Goal: Transaction & Acquisition: Book appointment/travel/reservation

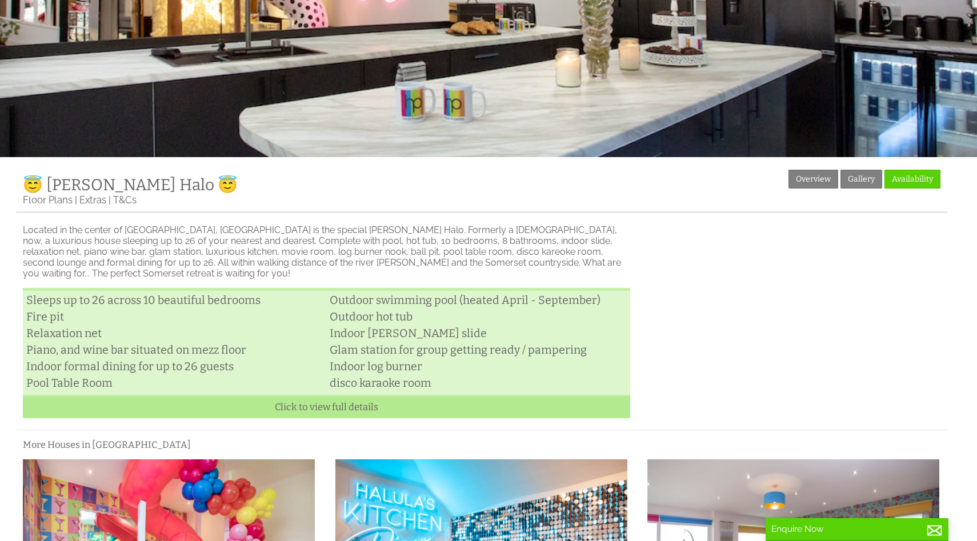
scroll to position [236, 0]
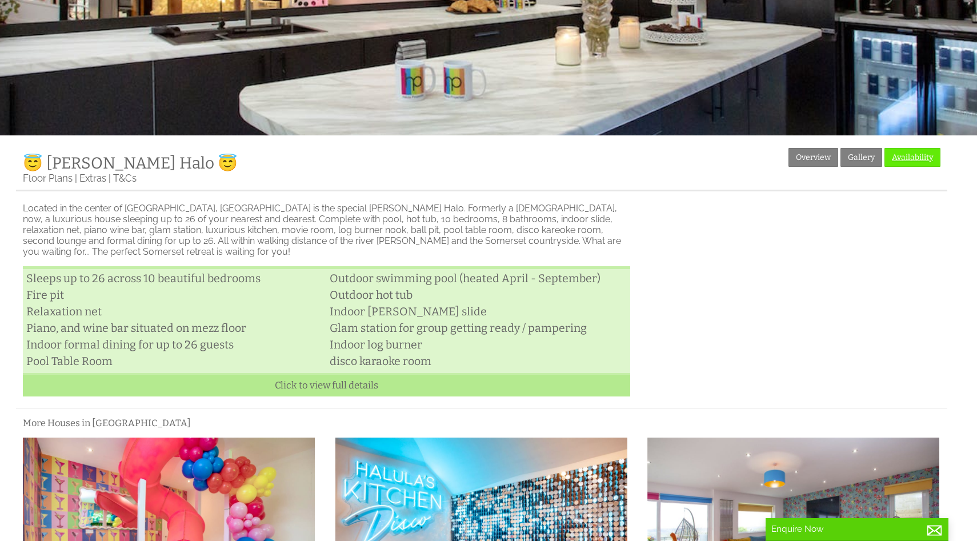
click at [903, 159] on link "Availability" at bounding box center [913, 157] width 56 height 19
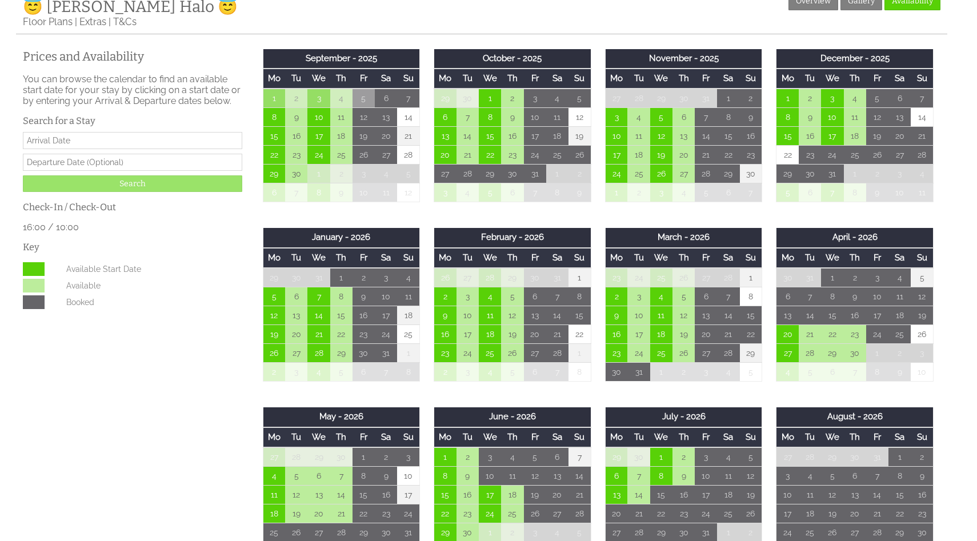
scroll to position [392, 0]
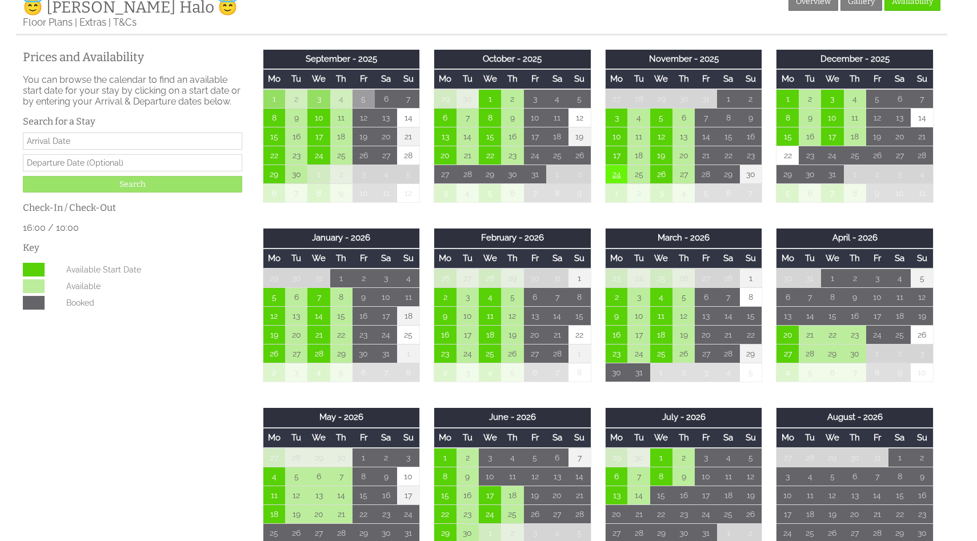
click at [616, 181] on td "24" at bounding box center [616, 174] width 22 height 19
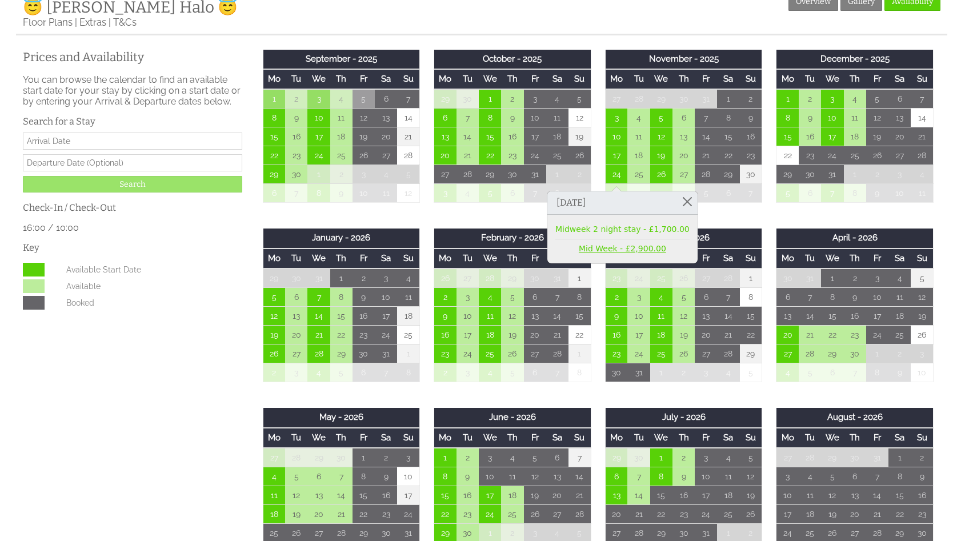
click at [634, 246] on link "Mid Week - £2,900.00" at bounding box center [622, 249] width 134 height 12
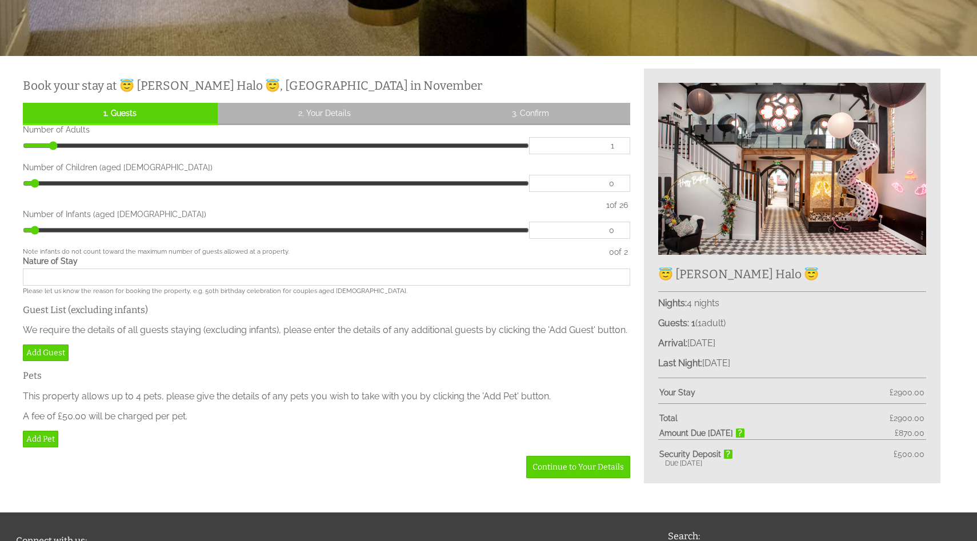
scroll to position [318, 0]
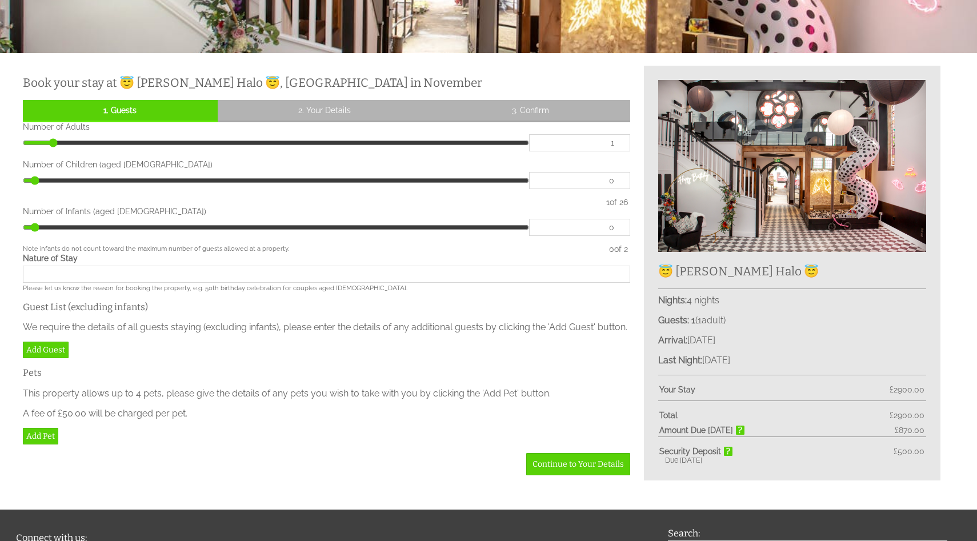
type input "2"
type input "3"
type input "4"
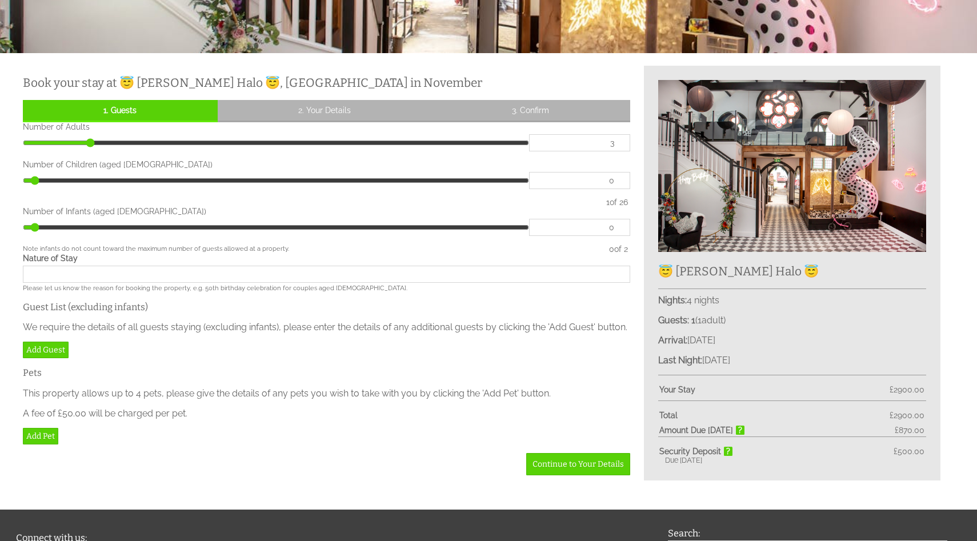
type input "4"
type input "5"
type input "6"
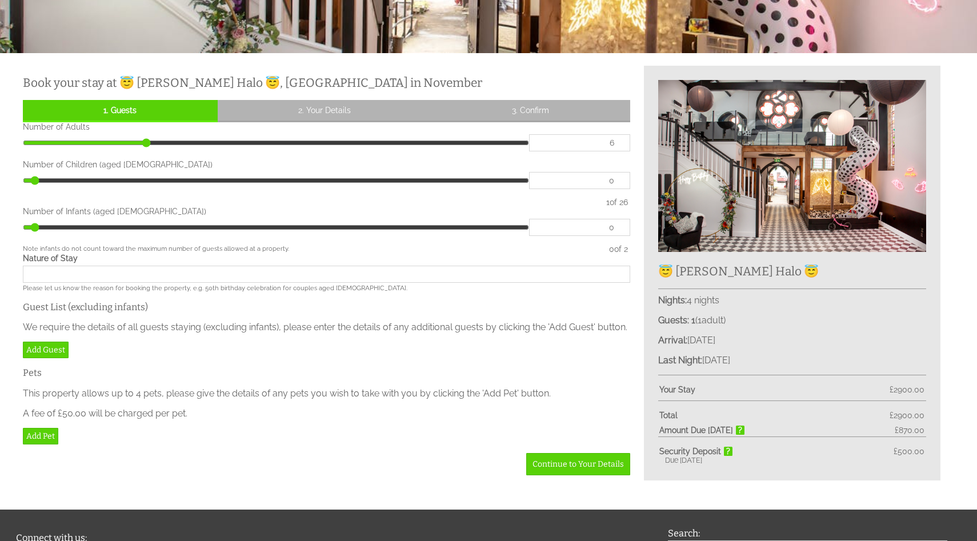
type input "8"
type input "9"
type input "11"
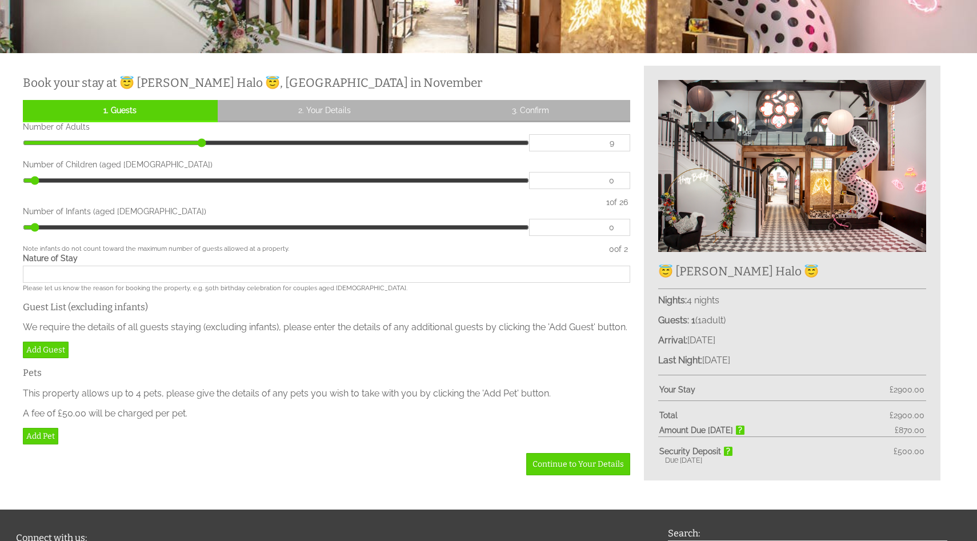
type input "11"
type input "12"
type input "13"
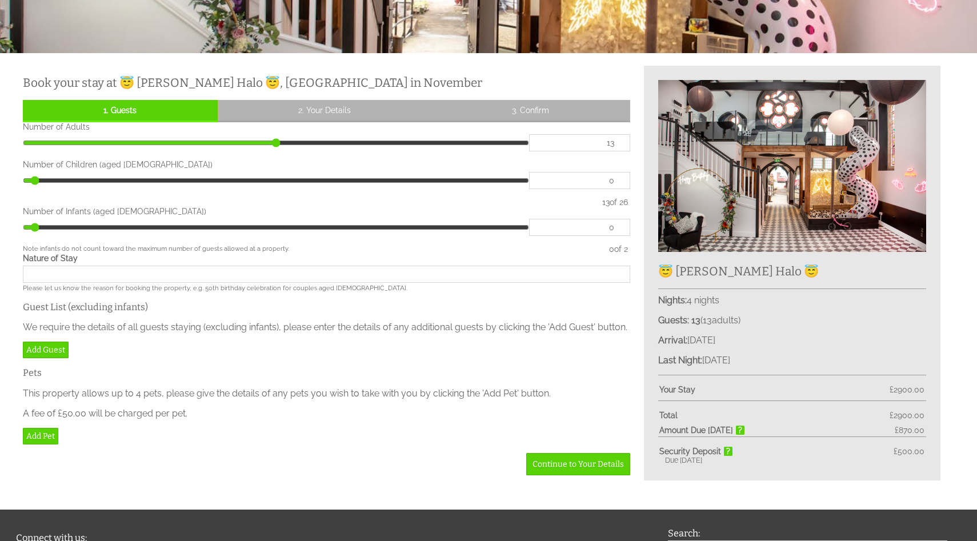
type input "14"
type input "15"
drag, startPoint x: 52, startPoint y: 143, endPoint x: 311, endPoint y: 157, distance: 259.8
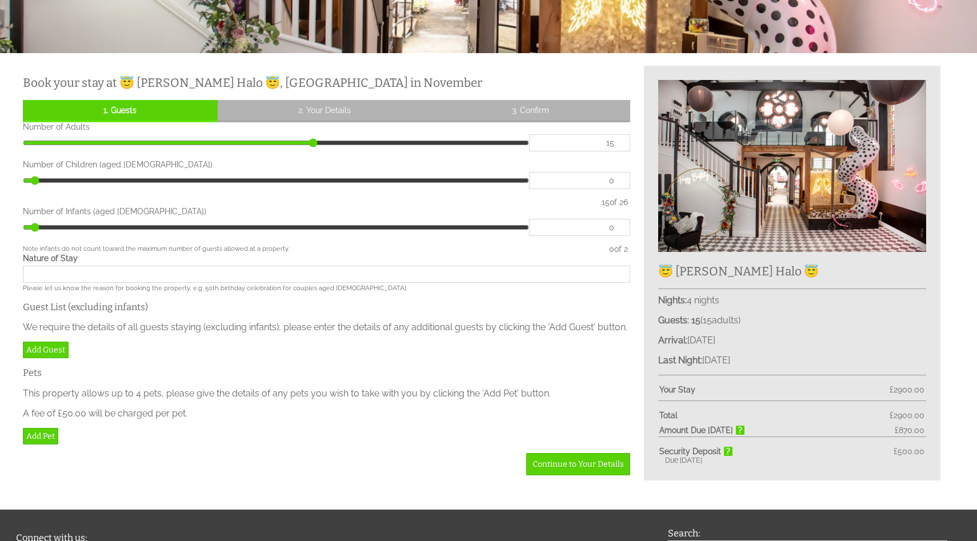
type input "15"
click at [311, 151] on input "range" at bounding box center [276, 142] width 506 height 17
click at [95, 277] on input "Nature of Stay" at bounding box center [326, 274] width 607 height 17
type input "Business Meeting and team build"
click at [38, 358] on link "Add Guest" at bounding box center [46, 350] width 46 height 17
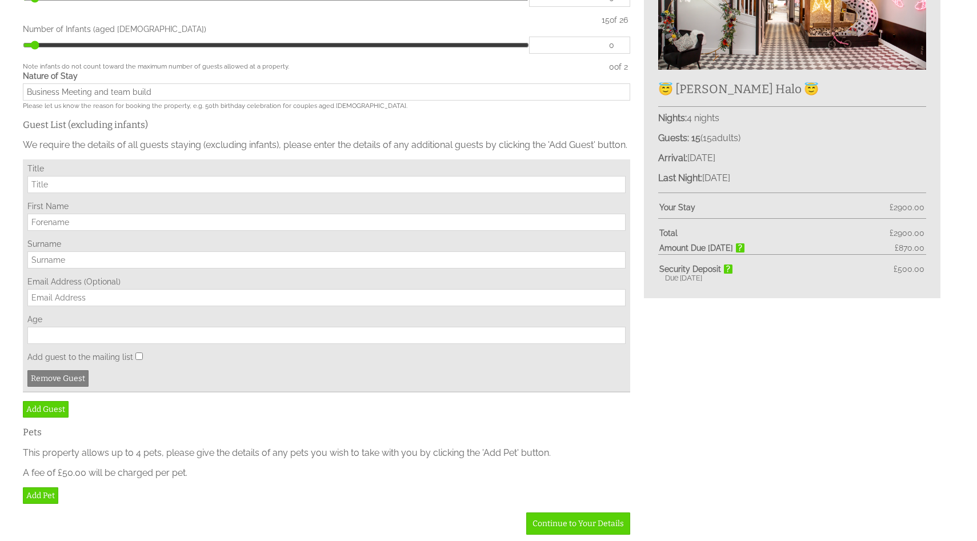
scroll to position [505, 0]
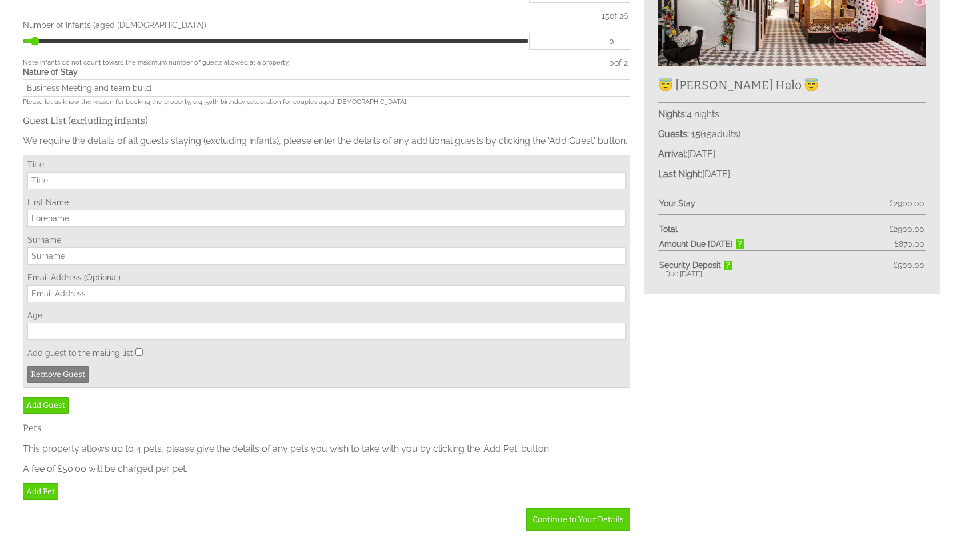
click at [111, 189] on input "Title" at bounding box center [326, 180] width 598 height 17
type input "Mr"
type input "[PERSON_NAME]"
type input "[EMAIL_ADDRESS][DOMAIN_NAME]"
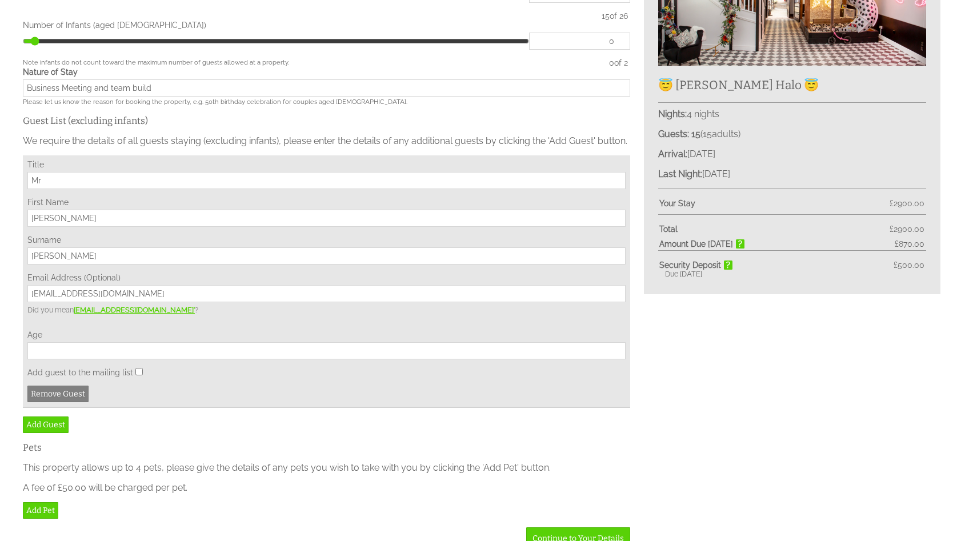
type input "[PERSON_NAME]"
click at [66, 359] on input "Age" at bounding box center [326, 350] width 598 height 17
type input "47"
click at [216, 399] on div "Title Mr First Name [PERSON_NAME] Surname [PERSON_NAME] Email Address (Optional…" at bounding box center [326, 281] width 607 height 253
click at [52, 433] on link "Add Guest" at bounding box center [46, 425] width 46 height 17
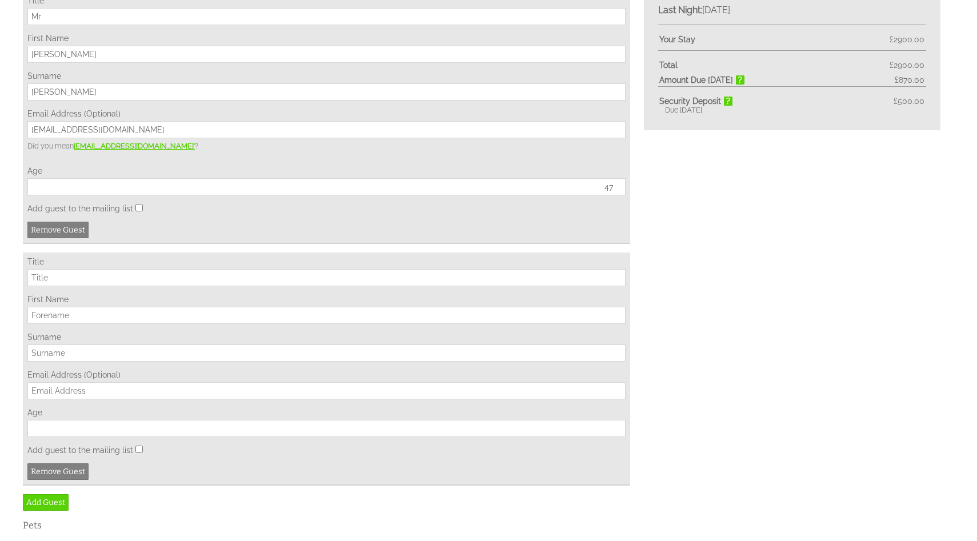
scroll to position [672, 0]
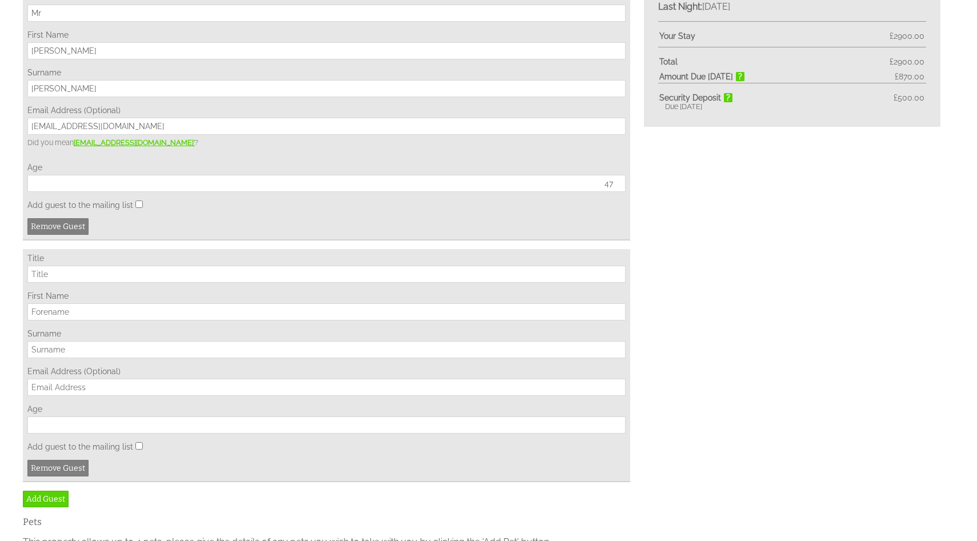
click at [118, 283] on input "Title" at bounding box center [326, 274] width 598 height 17
type input "Mr"
click at [111, 321] on input "First Name" at bounding box center [326, 311] width 598 height 17
type input "[PERSON_NAME]"
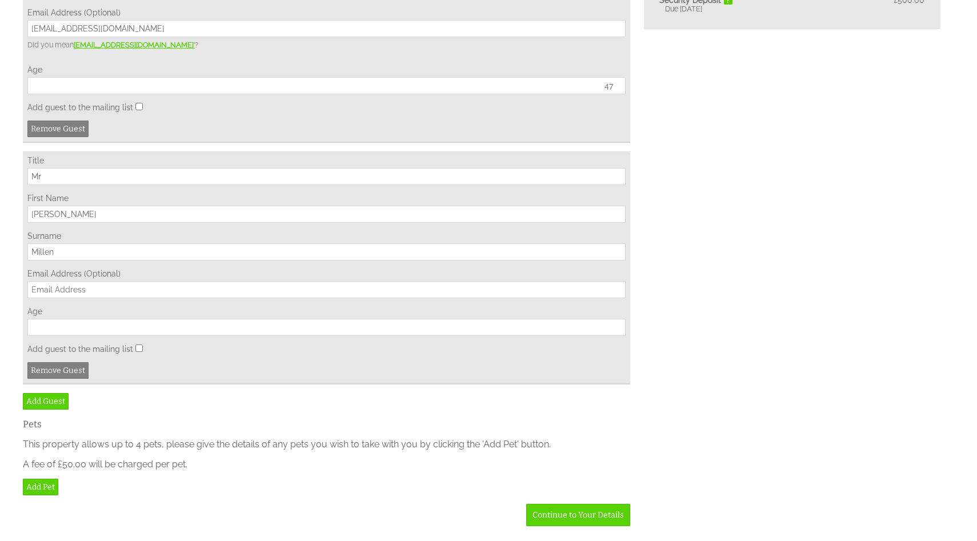
scroll to position [745, 0]
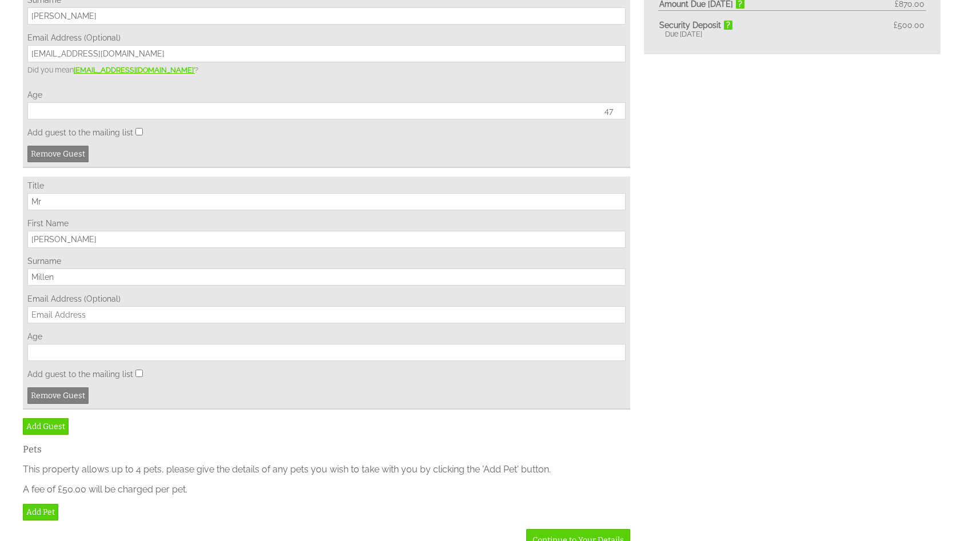
type input "Millen"
click at [64, 361] on input "Age" at bounding box center [326, 352] width 598 height 17
click at [89, 361] on input "Age" at bounding box center [326, 352] width 598 height 17
type input "64"
click at [34, 435] on link "Add Guest" at bounding box center [46, 426] width 46 height 17
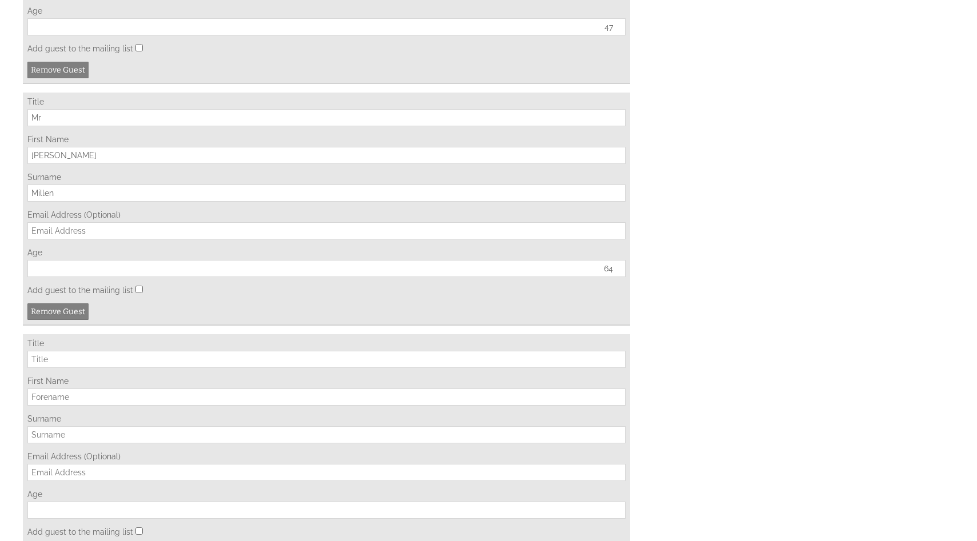
scroll to position [852, 0]
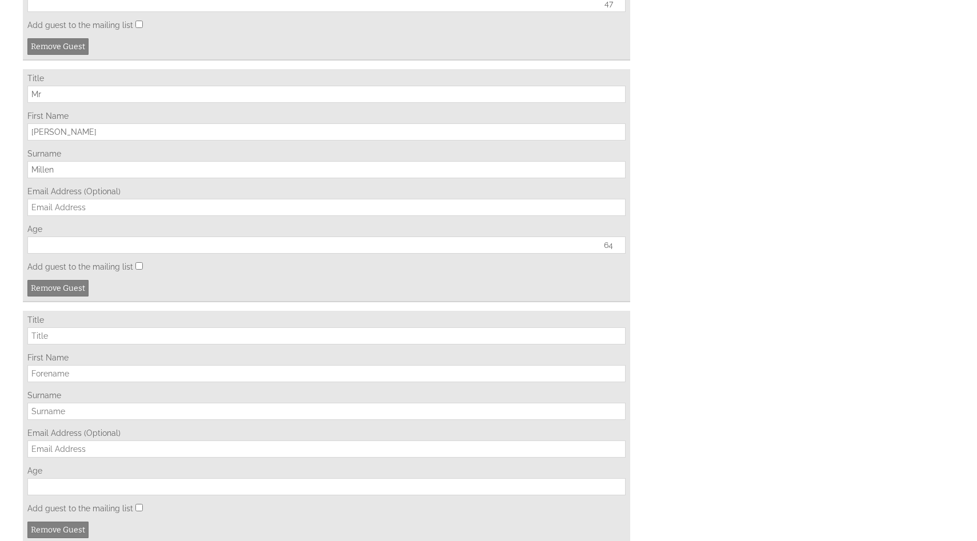
click at [110, 345] on input "Title" at bounding box center [326, 335] width 598 height 17
type input "Mt"
type input "[PERSON_NAME]"
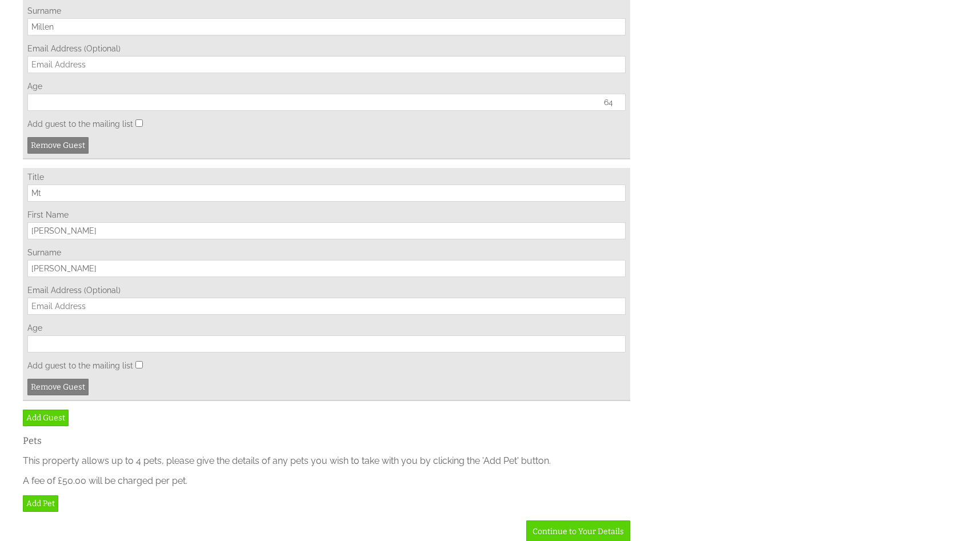
scroll to position [1021, 0]
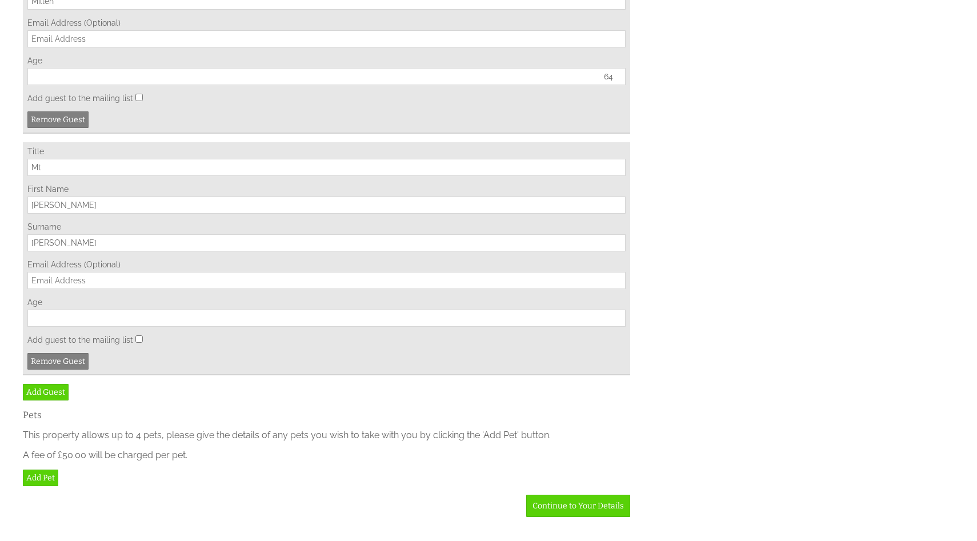
click at [99, 176] on input "Mt" at bounding box center [326, 167] width 598 height 17
type input "Mr"
click at [81, 327] on input "Age" at bounding box center [326, 318] width 598 height 17
click at [51, 401] on link "Add Guest" at bounding box center [46, 392] width 46 height 17
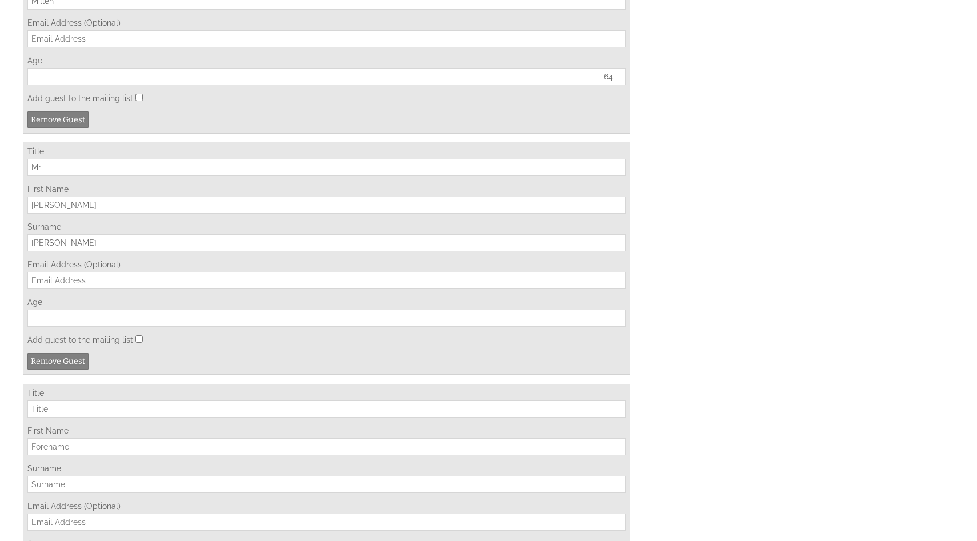
click at [100, 418] on input "Title" at bounding box center [326, 409] width 598 height 17
type input "Mr"
type input "[PERSON_NAME]"
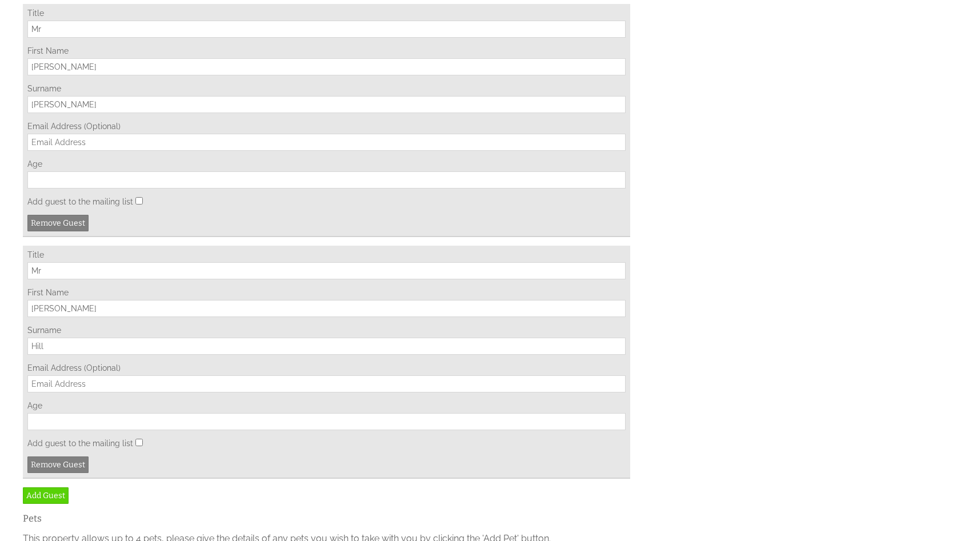
scroll to position [1158, 0]
type input "Hill"
click at [62, 431] on input "Age" at bounding box center [326, 422] width 598 height 17
type input "31"
click at [53, 505] on link "Add Guest" at bounding box center [46, 496] width 46 height 17
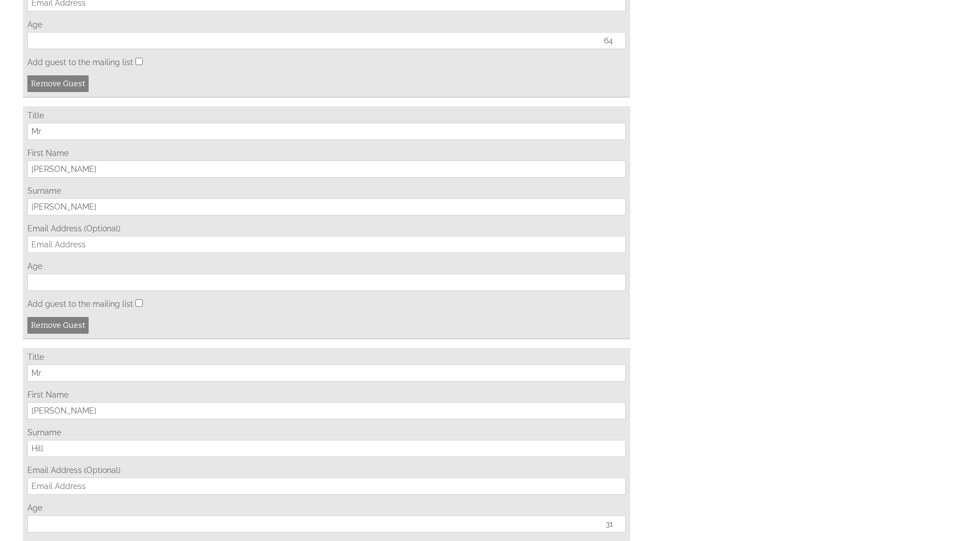
scroll to position [1041, 0]
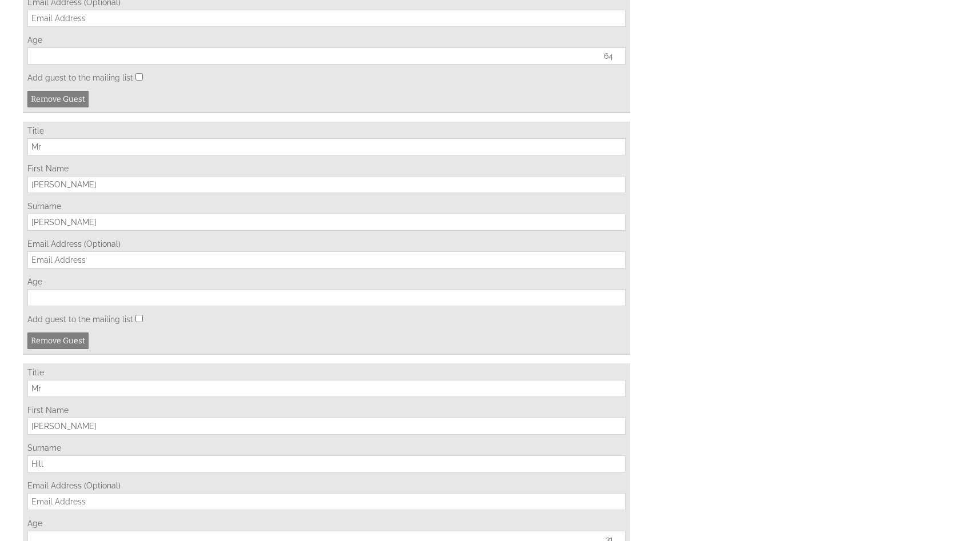
click at [98, 306] on input "Age" at bounding box center [326, 297] width 598 height 17
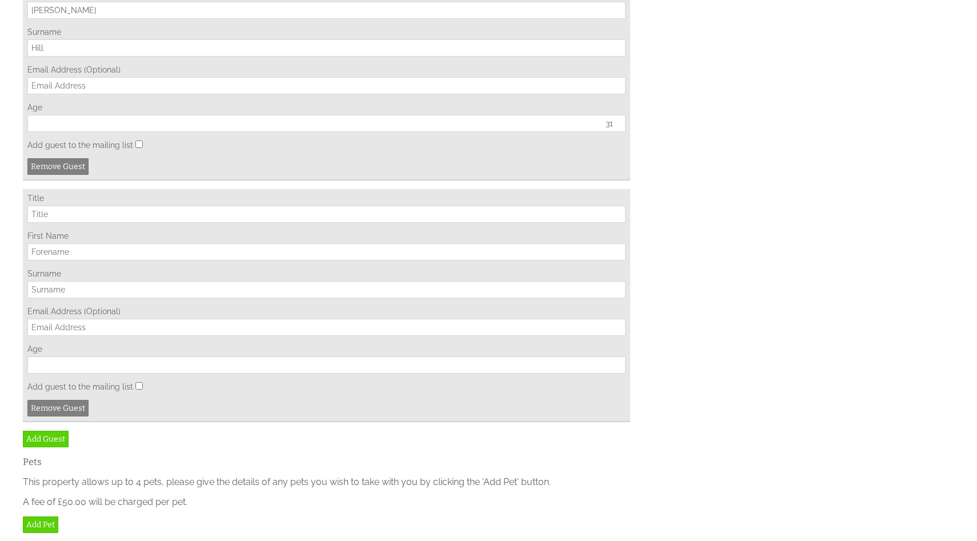
scroll to position [1465, 0]
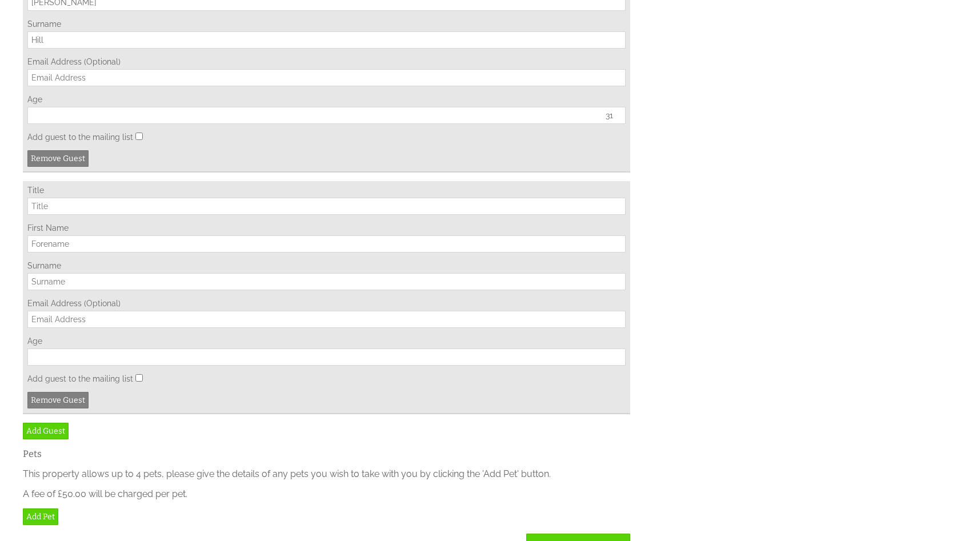
type input "37"
click at [117, 215] on input "Title" at bounding box center [326, 206] width 598 height 17
type input "Mr"
type input "H"
type input "[PERSON_NAME]"
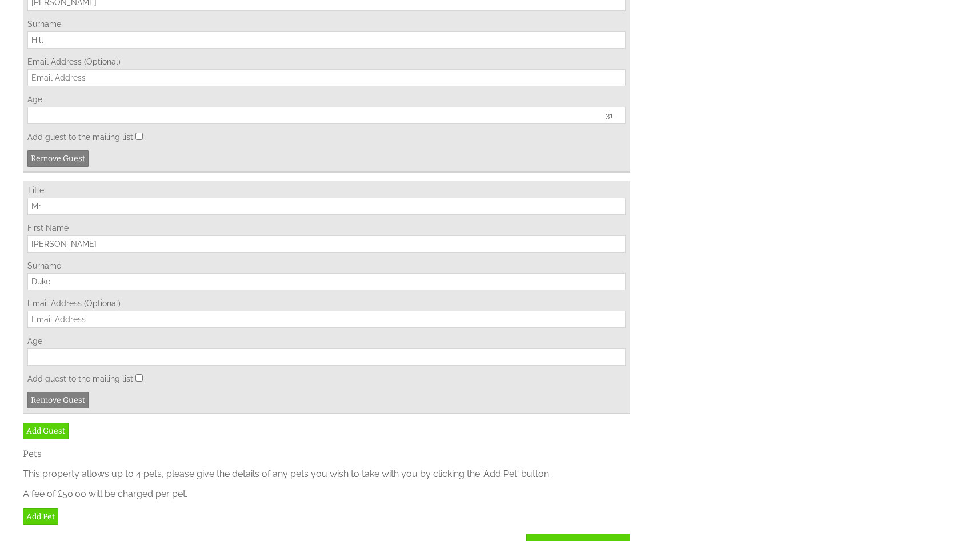
type input "Duke"
click at [59, 366] on input "Age" at bounding box center [326, 357] width 598 height 17
type input "34"
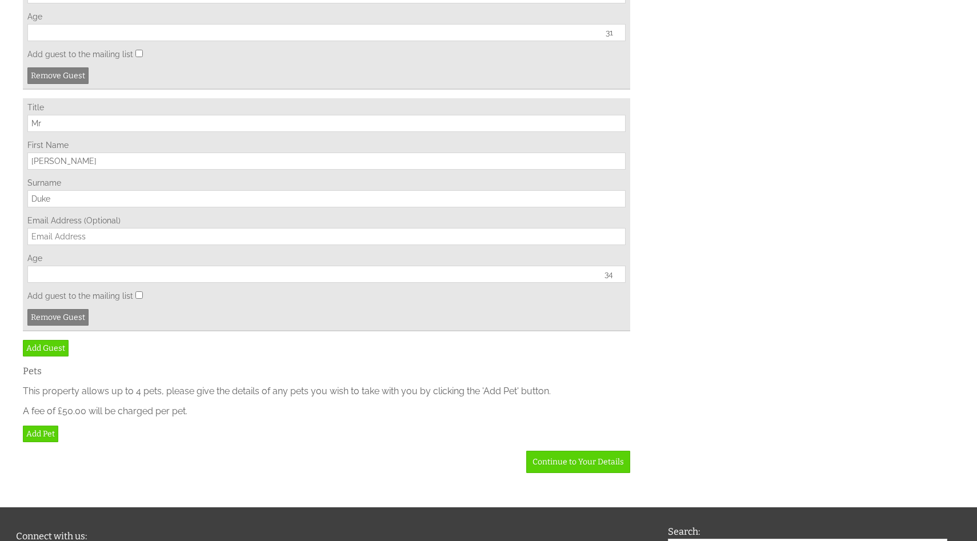
scroll to position [1717, 0]
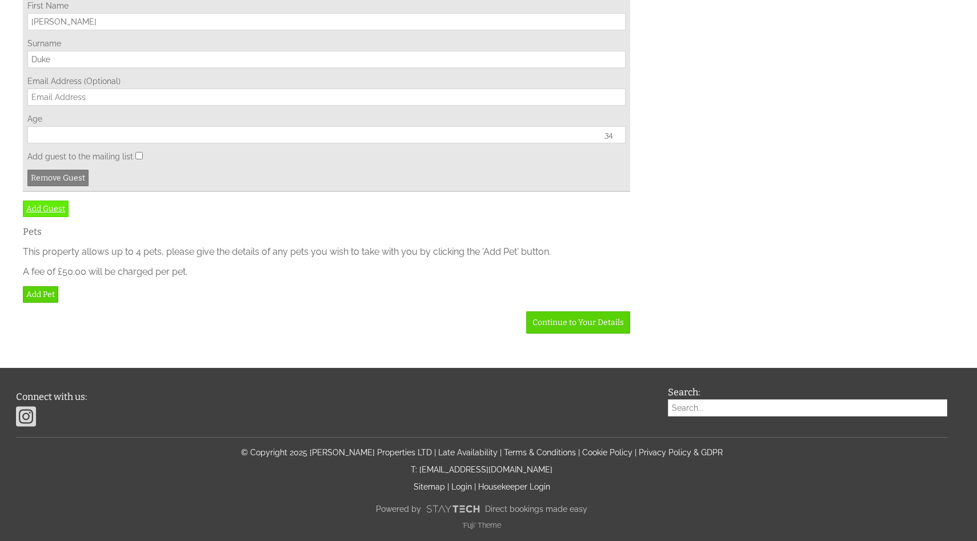
click at [59, 213] on link "Add Guest" at bounding box center [46, 209] width 46 height 17
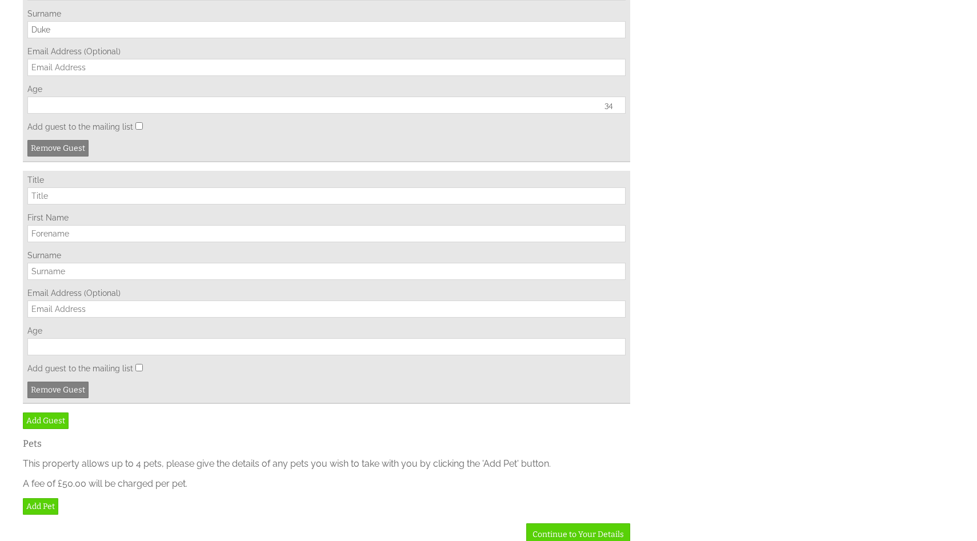
click at [99, 205] on input "Title" at bounding box center [326, 195] width 598 height 17
type input "Mr"
type input "[PERSON_NAME]"
type input "Shell"
type input "33"
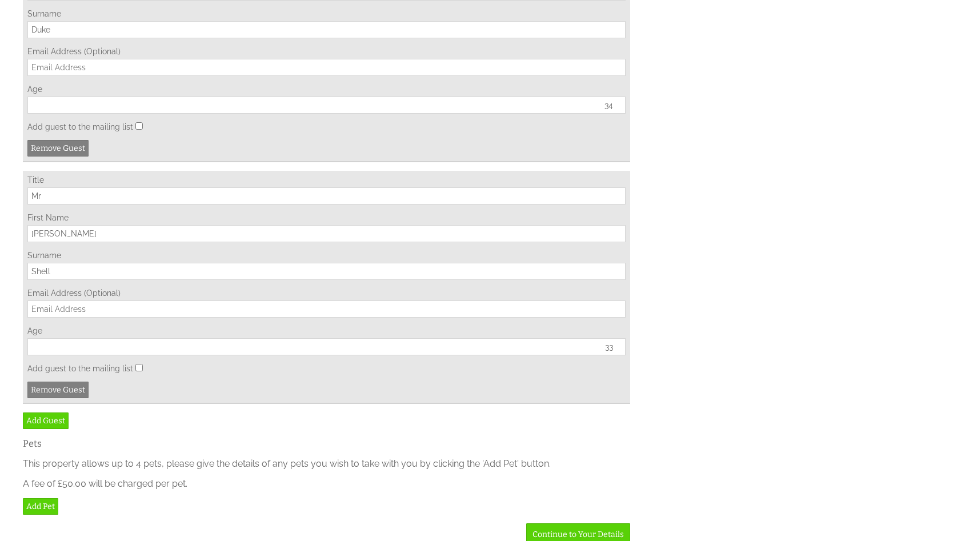
click at [109, 318] on input "Email Address (Optional)" at bounding box center [326, 309] width 598 height 17
type input "d"
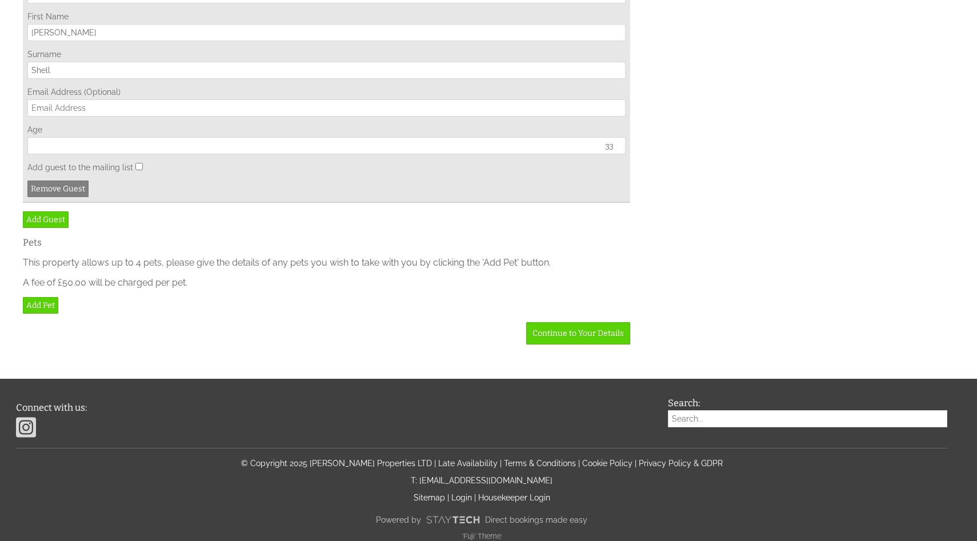
scroll to position [1922, 0]
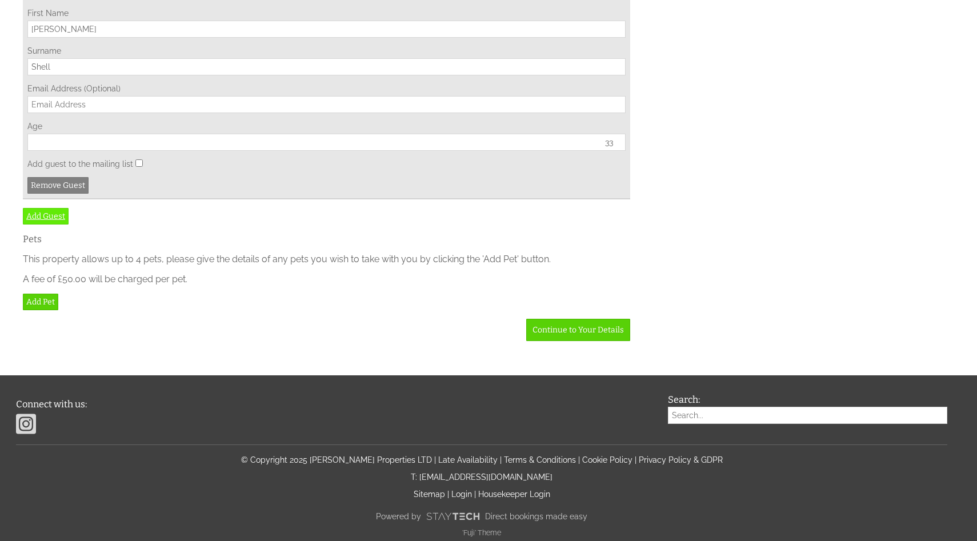
click at [49, 225] on link "Add Guest" at bounding box center [46, 216] width 46 height 17
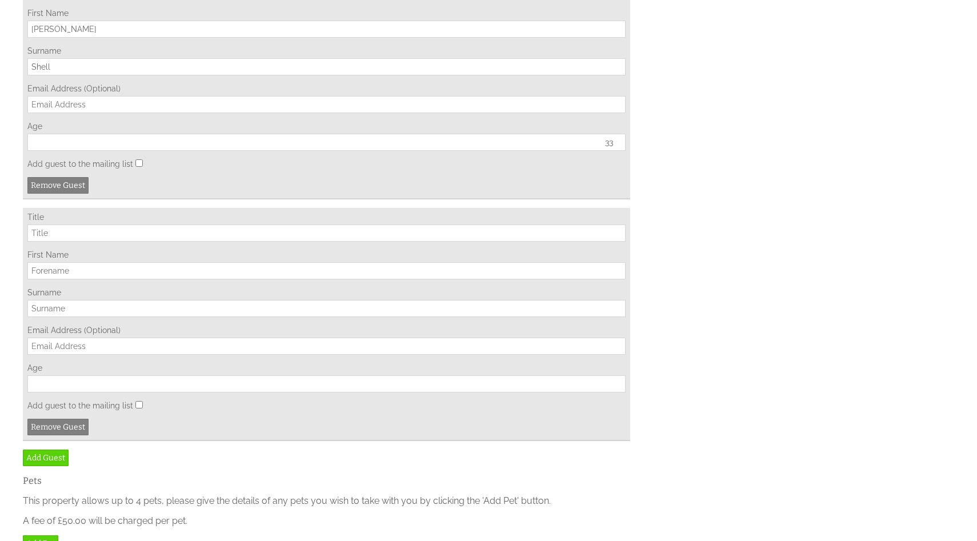
click at [64, 242] on input "Title" at bounding box center [326, 233] width 598 height 17
type input "Mt"
type input "[PERSON_NAME]"
type input "Green"
click at [286, 393] on input "Age" at bounding box center [326, 383] width 598 height 17
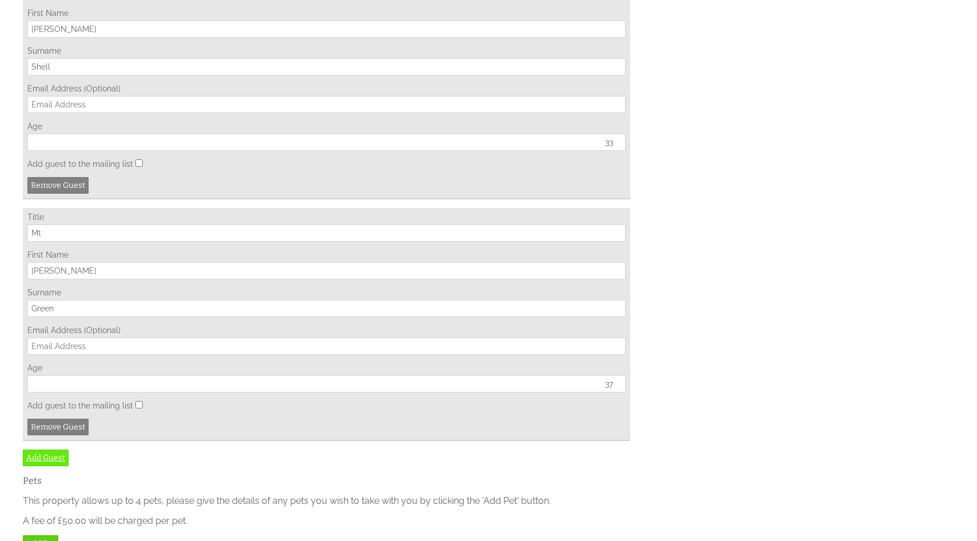
type input "37"
click at [36, 466] on link "Add Guest" at bounding box center [46, 458] width 46 height 17
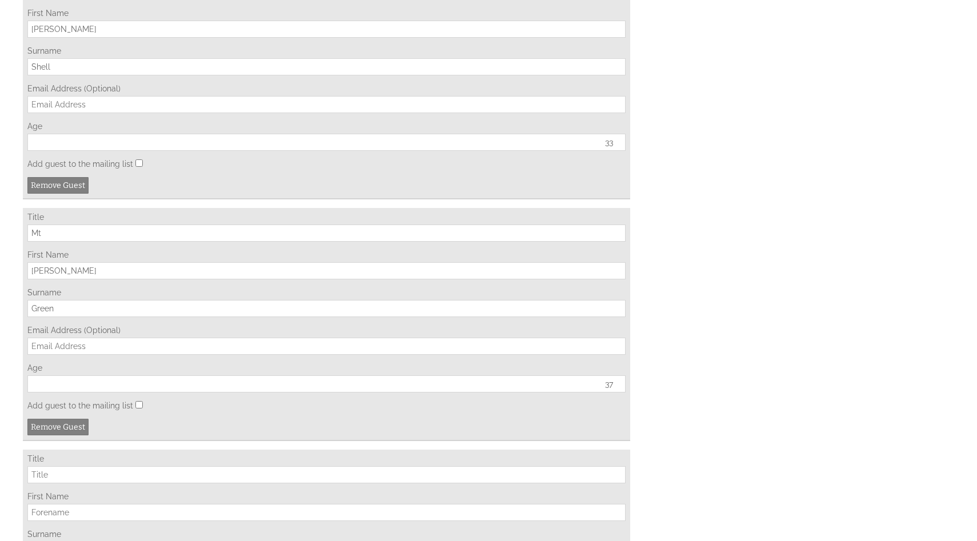
click at [141, 483] on input "Title" at bounding box center [326, 474] width 598 height 17
type input "Miss"
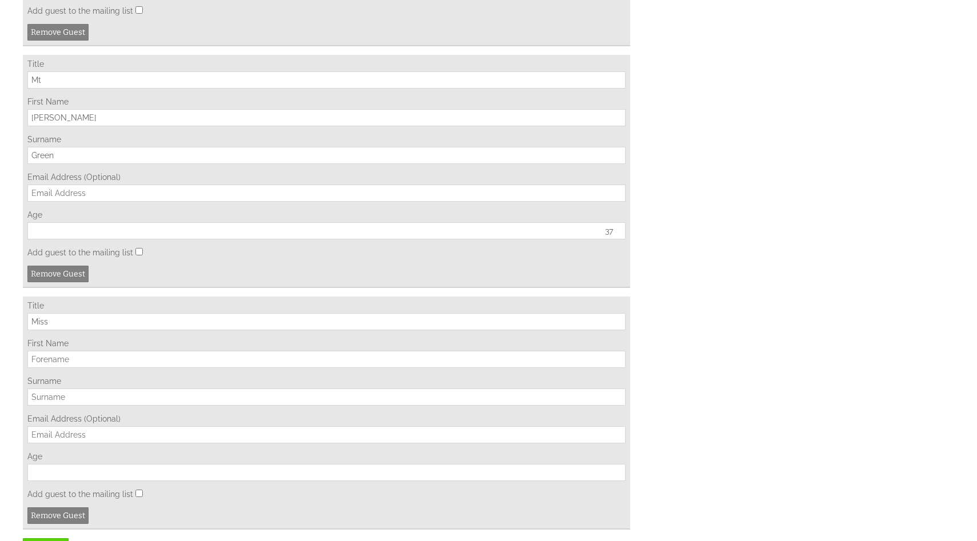
scroll to position [2076, 0]
type input "[PERSON_NAME]"
type input "Kildare"
type input "30"
click button "Make Provisional Booking" at bounding box center [0, 0] width 0 height 0
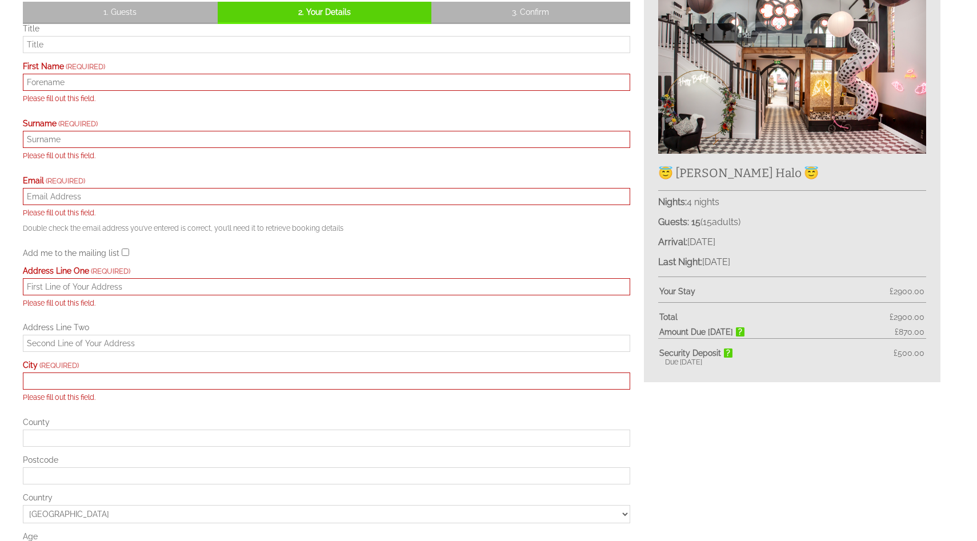
scroll to position [215, 0]
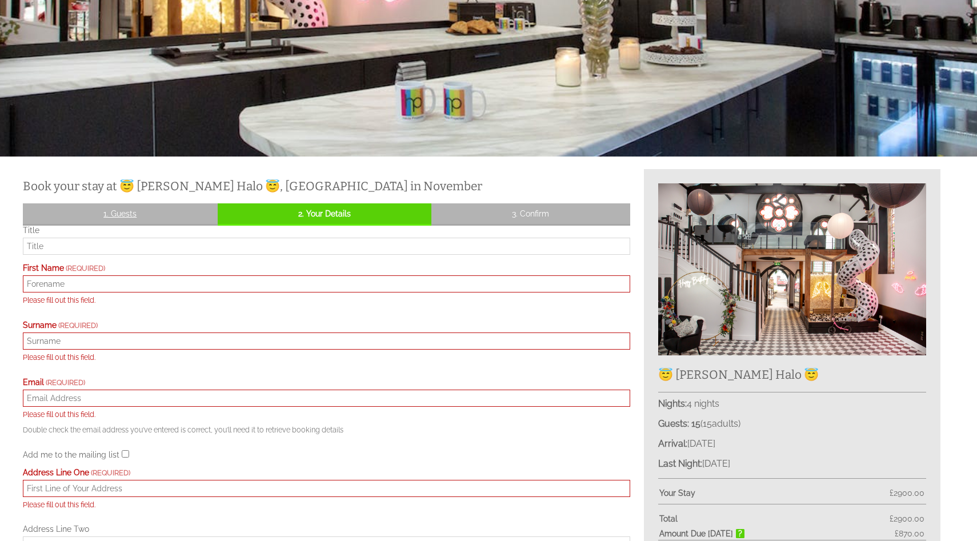
click at [129, 220] on link "1. Guests" at bounding box center [120, 213] width 195 height 21
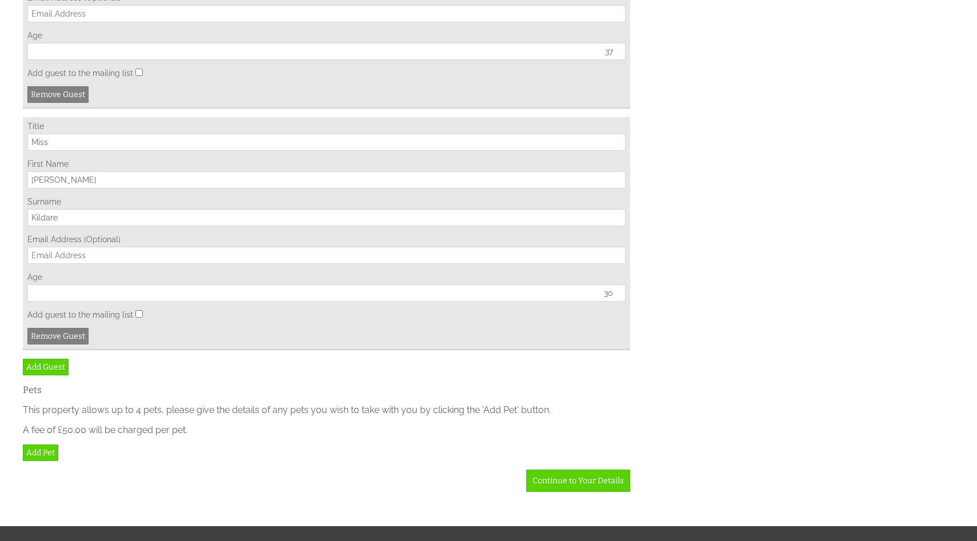
scroll to position [2251, 0]
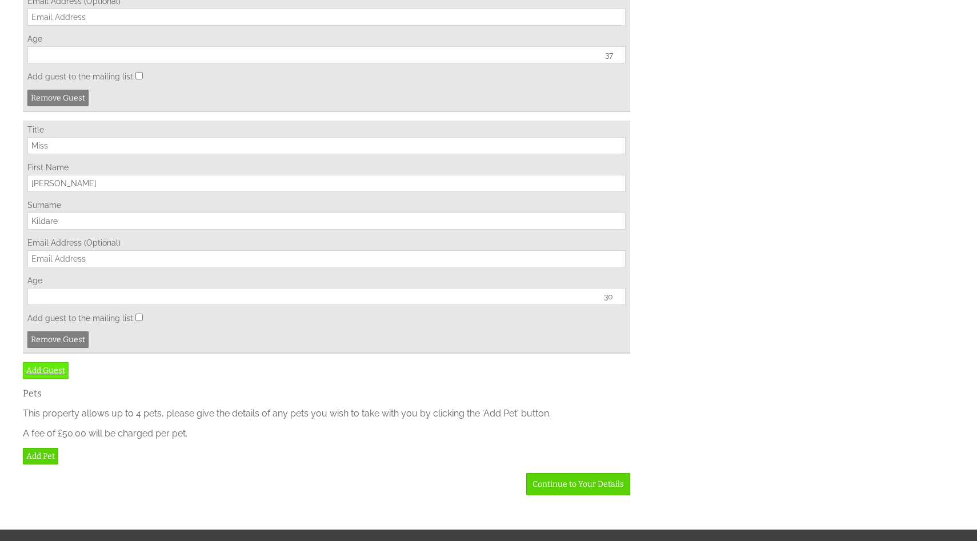
click at [54, 379] on link "Add Guest" at bounding box center [46, 370] width 46 height 17
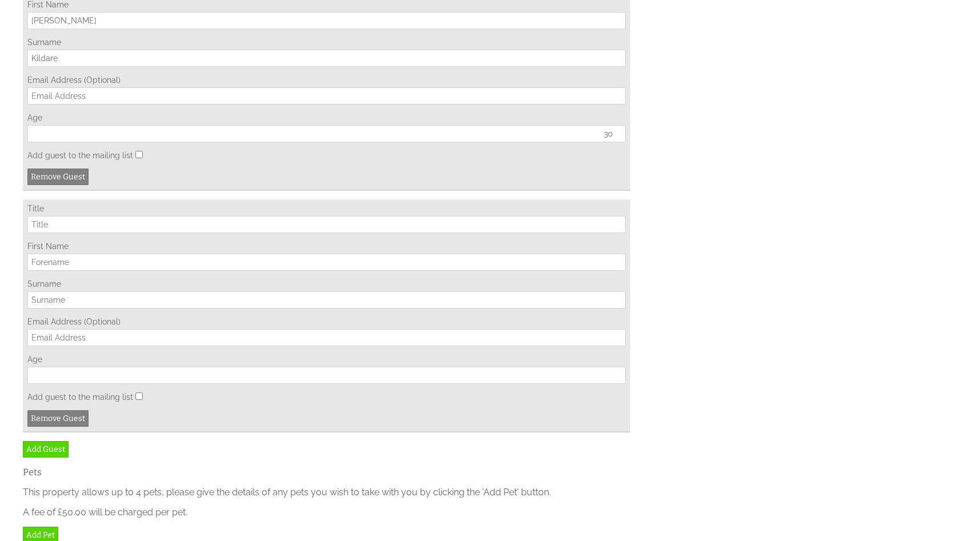
scroll to position [2444, 0]
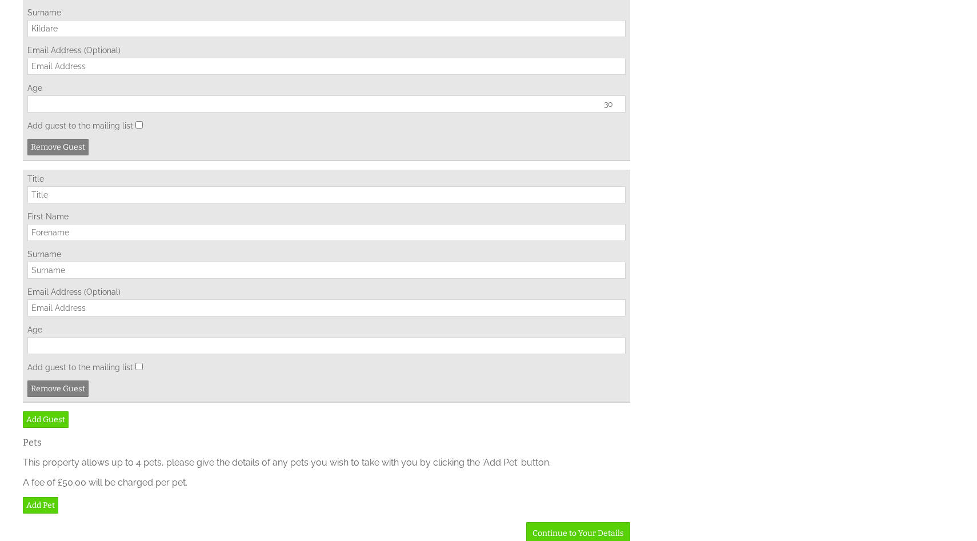
click at [89, 203] on input "Title" at bounding box center [326, 194] width 598 height 17
type input "Miss"
type input "Ainhoa"
type input "[PERSON_NAME]"
click at [117, 354] on input "Age" at bounding box center [326, 345] width 598 height 17
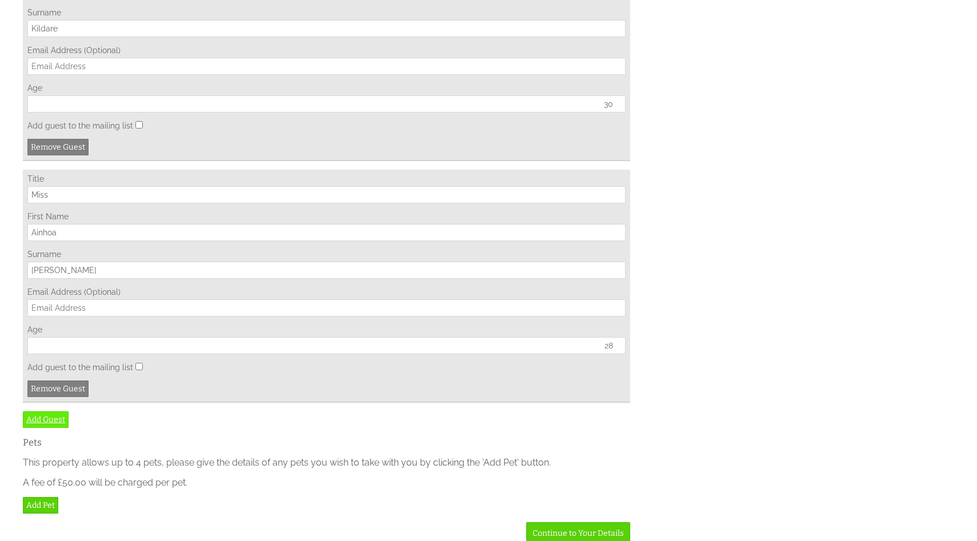
type input "28"
click at [32, 428] on link "Add Guest" at bounding box center [46, 419] width 46 height 17
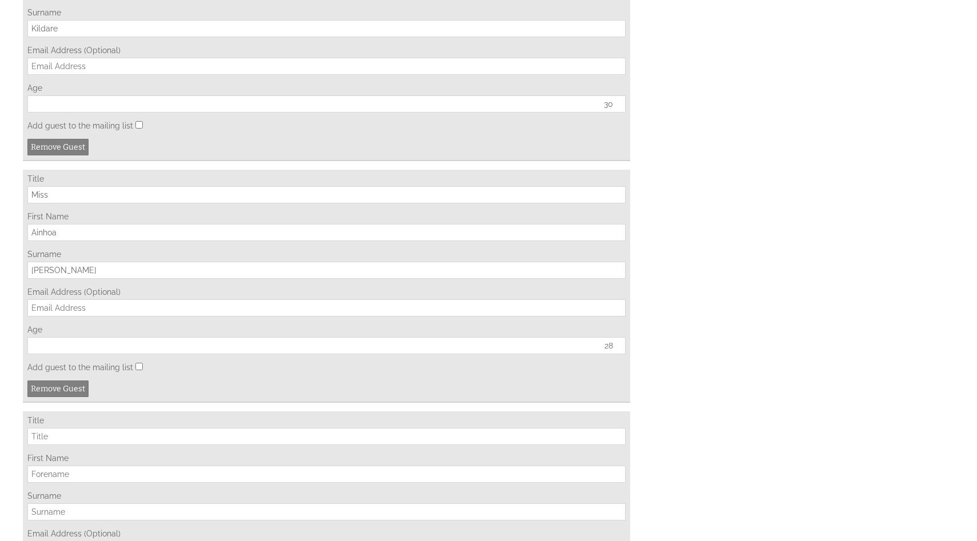
click at [158, 445] on input "Title" at bounding box center [326, 436] width 598 height 17
type input "Mr"
type input "[PERSON_NAME]"
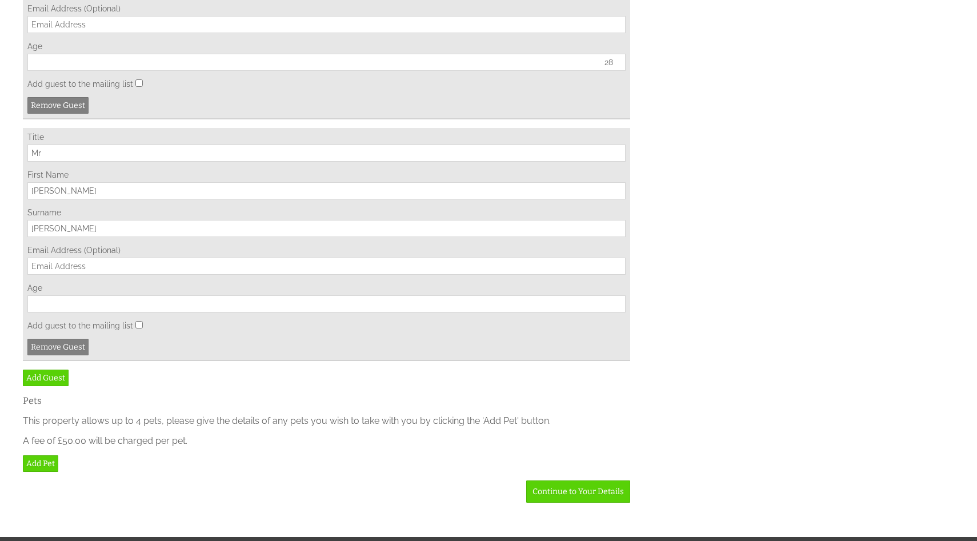
type input "[PERSON_NAME]"
click at [43, 386] on link "Add Guest" at bounding box center [46, 378] width 46 height 17
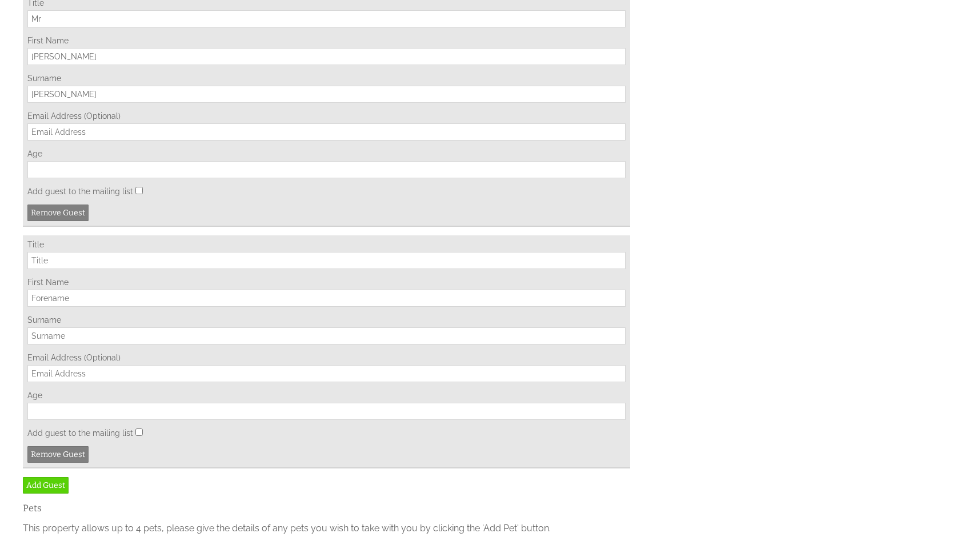
scroll to position [2863, 0]
click at [52, 492] on link "Add Guest" at bounding box center [46, 483] width 46 height 17
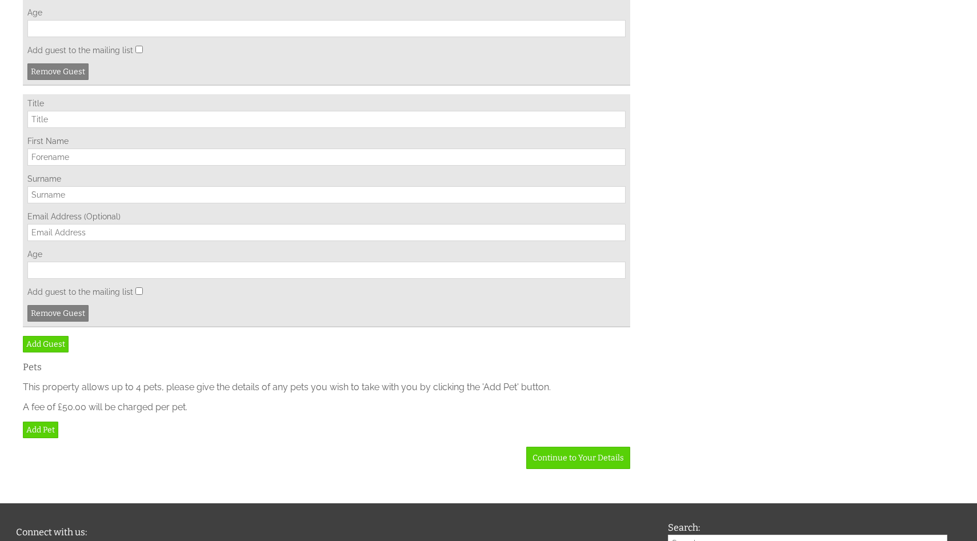
scroll to position [3249, 0]
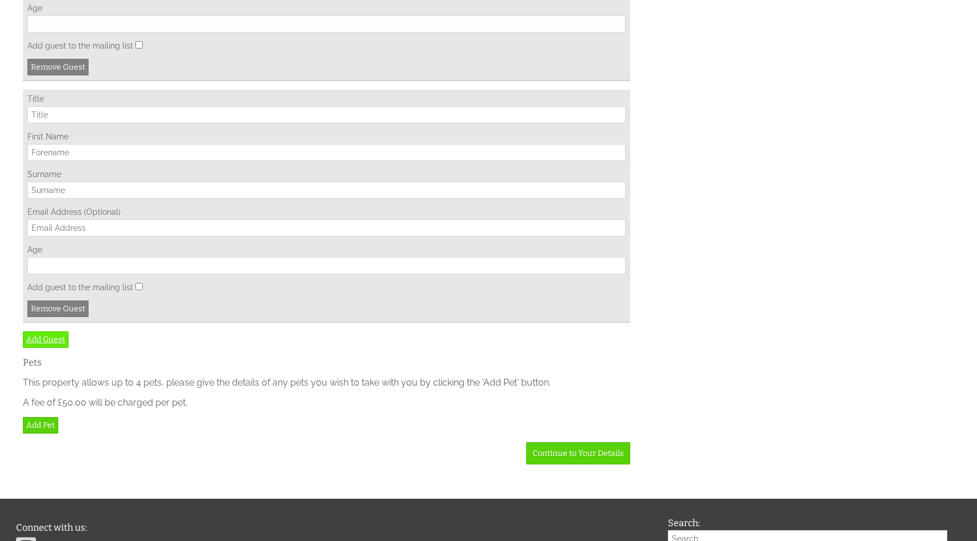
click at [55, 348] on link "Add Guest" at bounding box center [46, 339] width 46 height 17
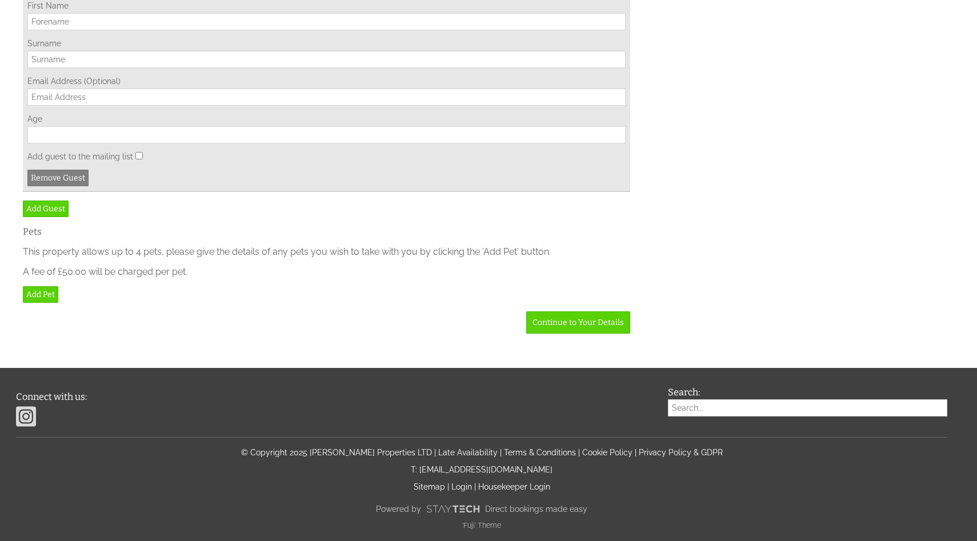
scroll to position [3674, 0]
click at [47, 208] on link "Add Guest" at bounding box center [46, 209] width 46 height 17
click at [37, 217] on link "Add Guest" at bounding box center [46, 209] width 46 height 17
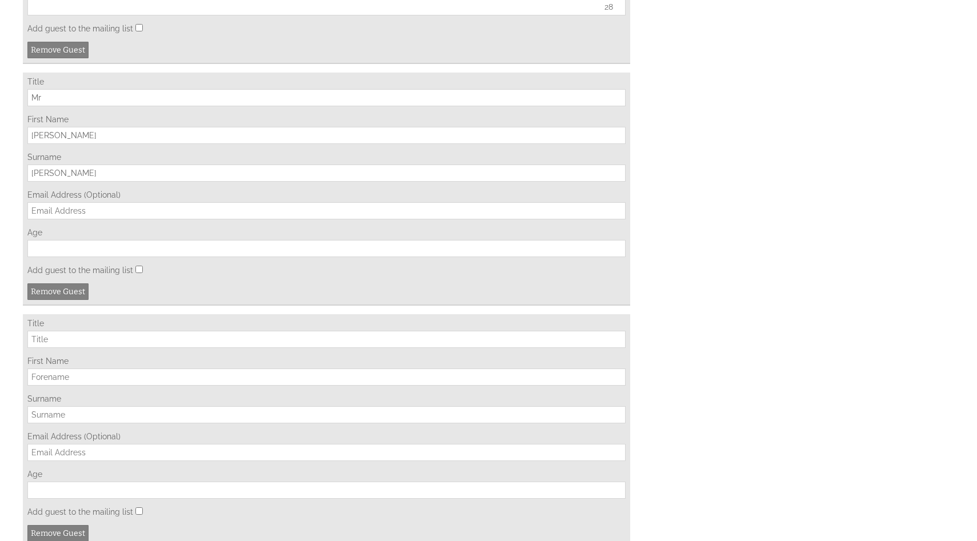
scroll to position [2782, 0]
click at [147, 258] on input "Age" at bounding box center [326, 249] width 598 height 17
type input "50"
click at [86, 349] on input "Title" at bounding box center [326, 339] width 598 height 17
type input "Miss"
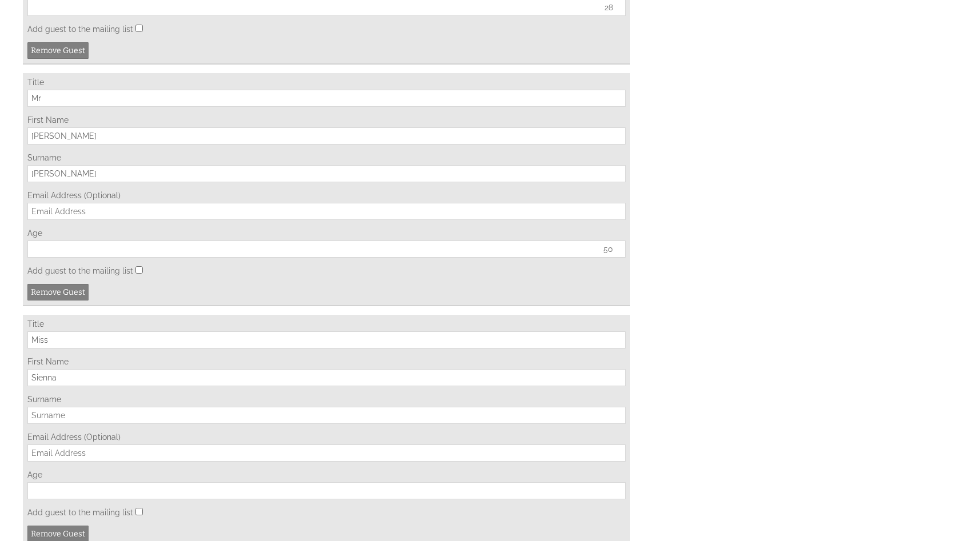
type input "Sienna"
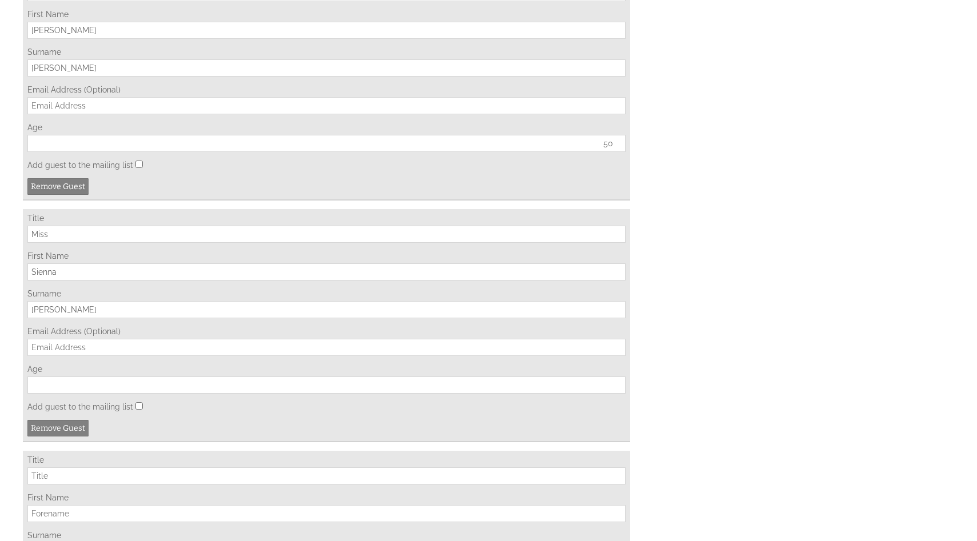
scroll to position [2895, 0]
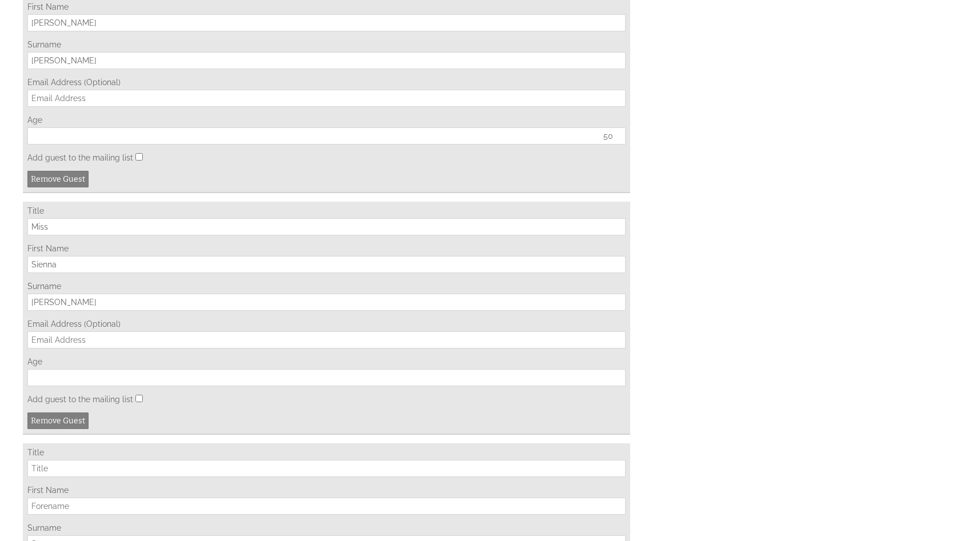
type input "[PERSON_NAME]"
click at [77, 386] on input "Age" at bounding box center [326, 377] width 598 height 17
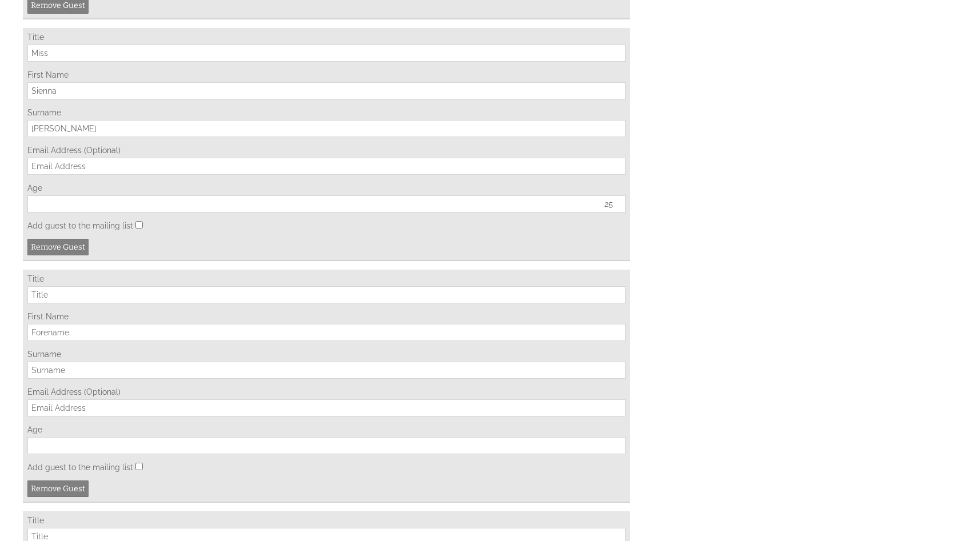
scroll to position [3080, 0]
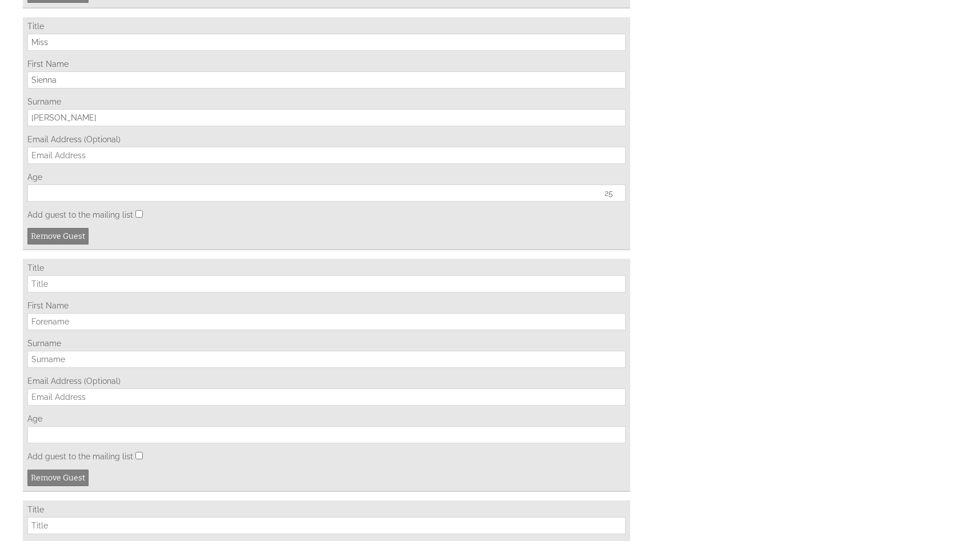
type input "25"
click at [122, 293] on input "Title" at bounding box center [326, 283] width 598 height 17
type input "Mr"
type input "Will"
type input "[PERSON_NAME]"
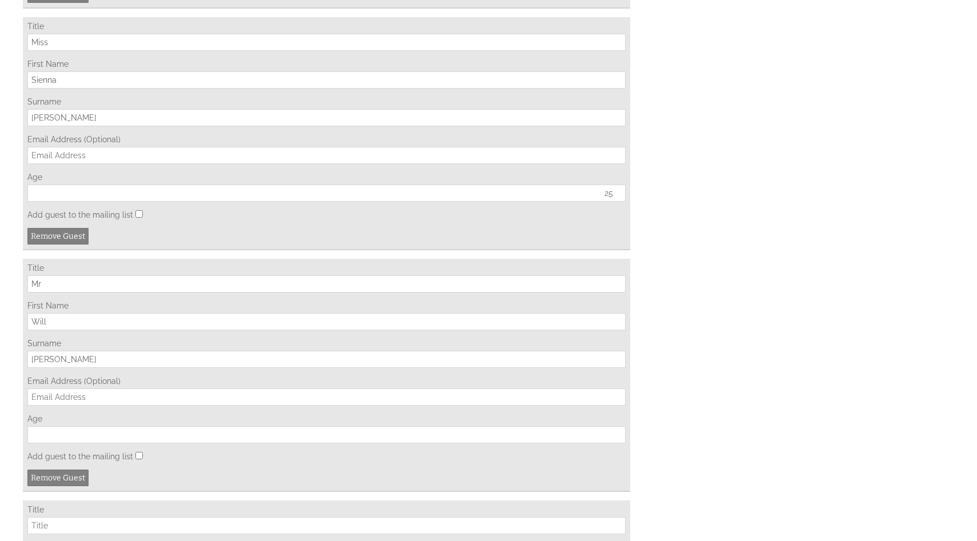
click at [91, 443] on input "Age" at bounding box center [326, 434] width 598 height 17
type input "37"
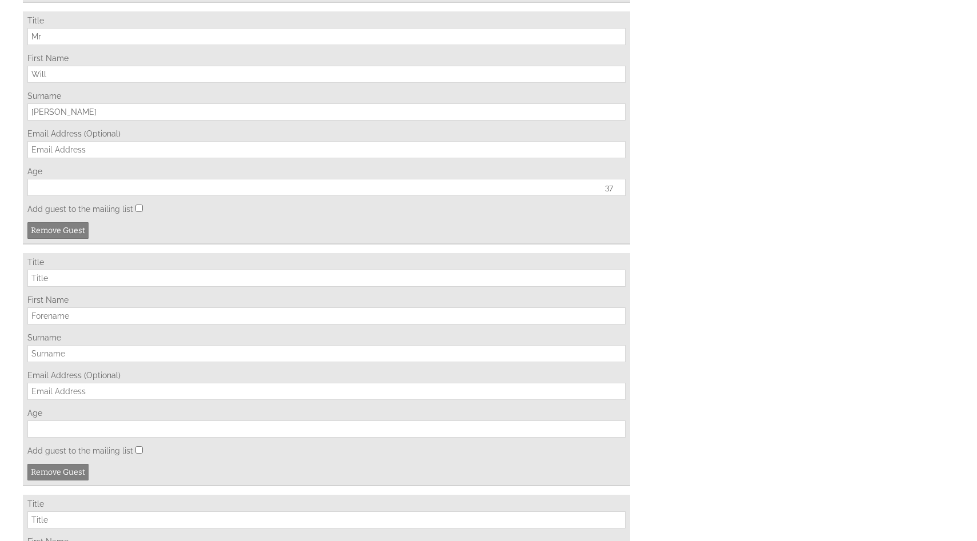
click at [90, 287] on input "Title" at bounding box center [326, 278] width 598 height 17
type input "Mr"
type input "[PERSON_NAME]"
click at [83, 438] on input "Age" at bounding box center [326, 429] width 598 height 17
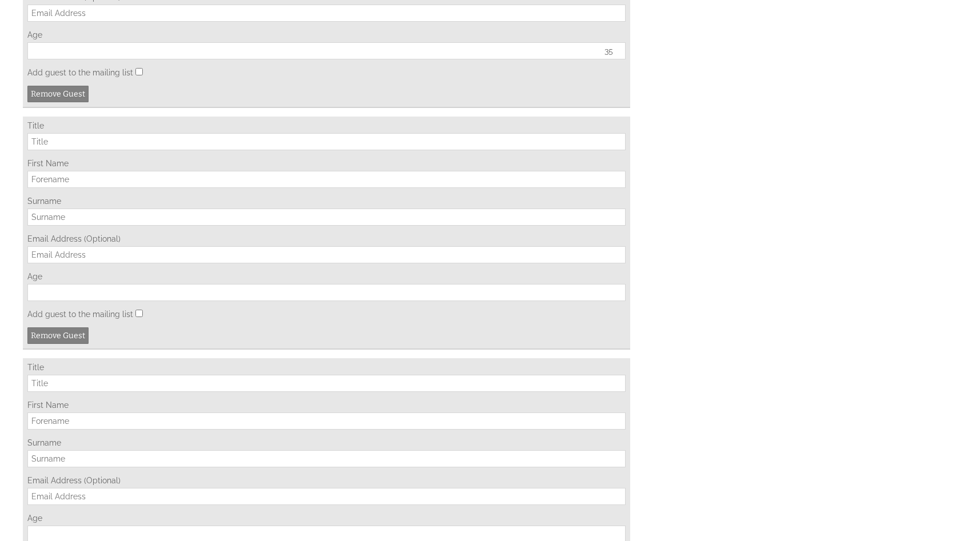
scroll to position [3704, 0]
type input "35"
click at [83, 151] on input "Title" at bounding box center [326, 142] width 598 height 17
type input "Mr"
type input "G"
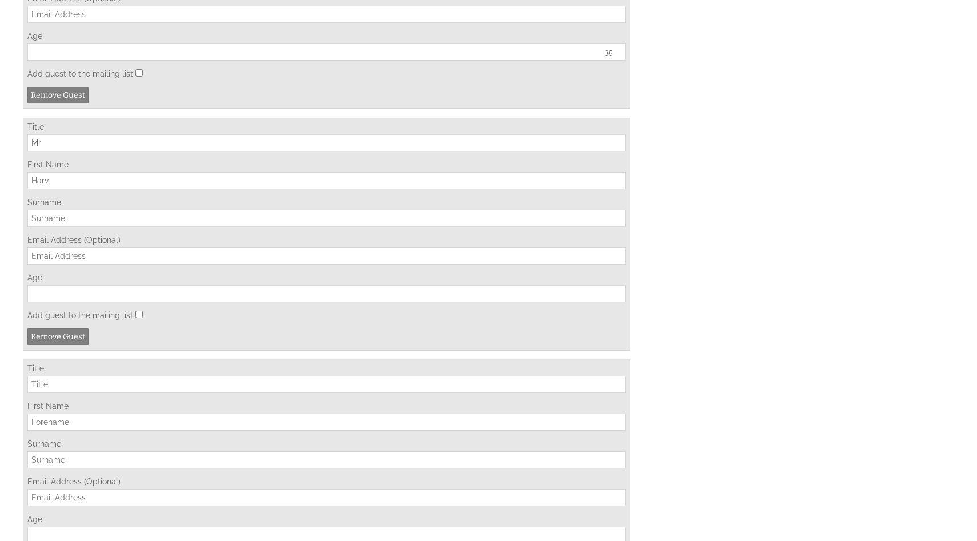
type input "Harv"
type input "[PERSON_NAME]"
click at [268, 282] on label "Age" at bounding box center [326, 277] width 598 height 9
click at [268, 302] on input "Age" at bounding box center [326, 293] width 598 height 17
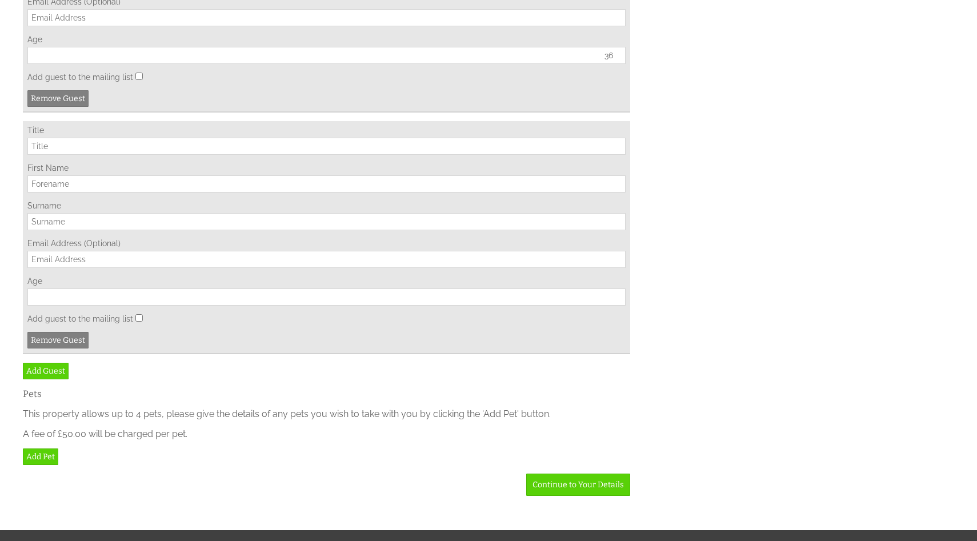
scroll to position [3944, 0]
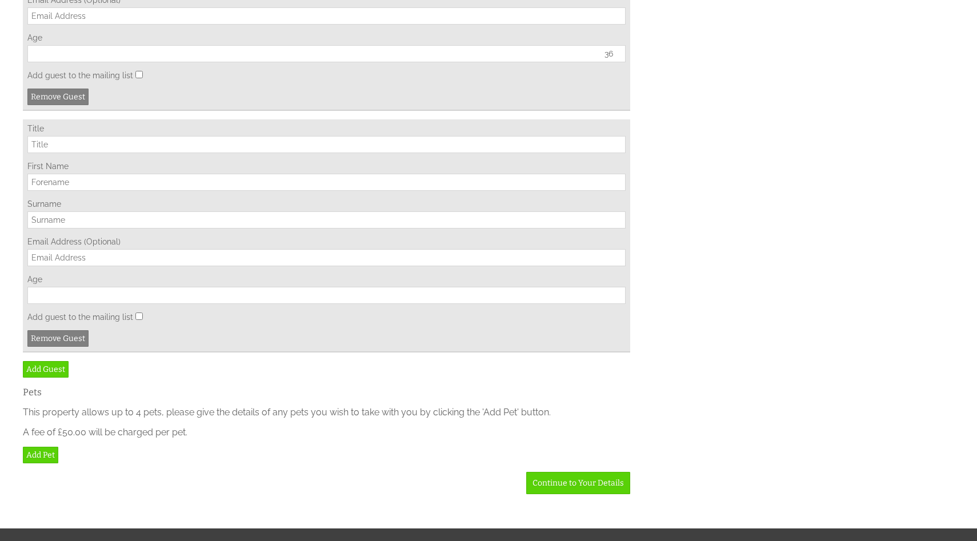
type input "36"
click at [87, 153] on input "Title" at bounding box center [326, 144] width 598 height 17
type input "Mr"
type input "[PERSON_NAME]"
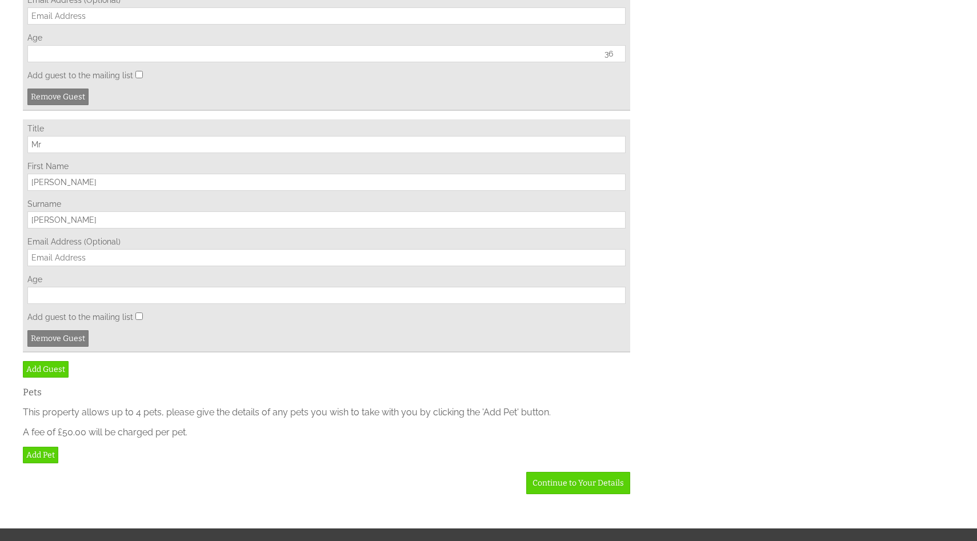
click at [226, 304] on input "Age" at bounding box center [326, 295] width 598 height 17
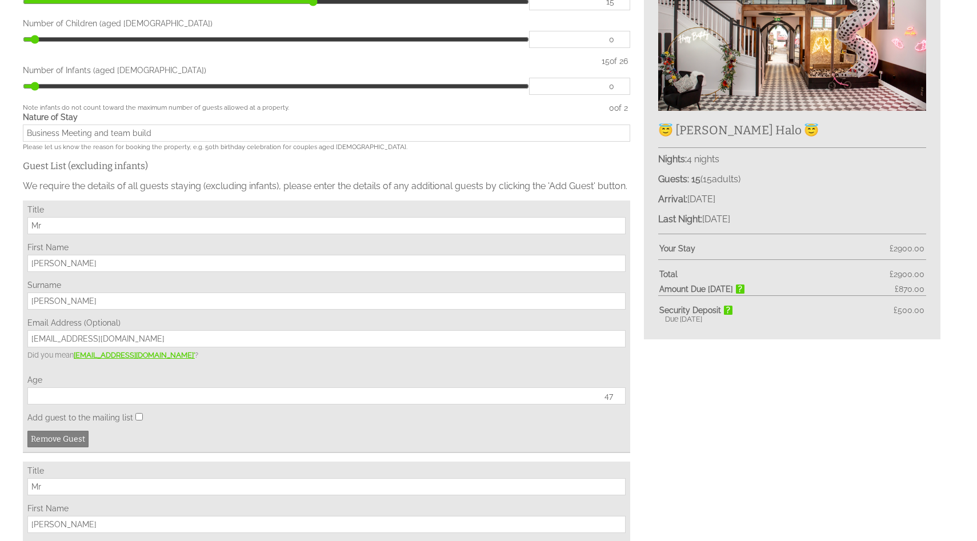
scroll to position [682, 0]
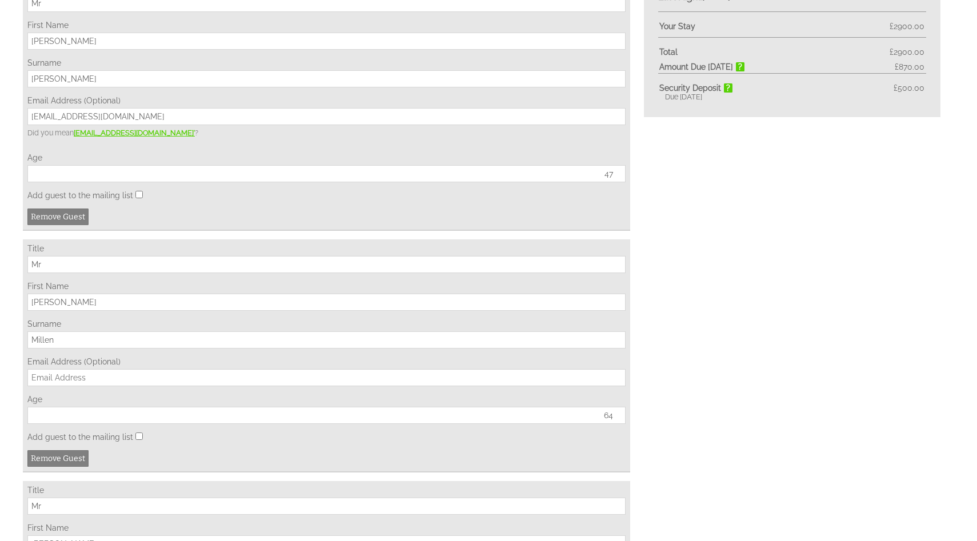
type input "26"
click at [86, 424] on input "64" at bounding box center [326, 415] width 598 height 17
click at [95, 386] on input "Email Address (Optional)" at bounding box center [326, 377] width 598 height 17
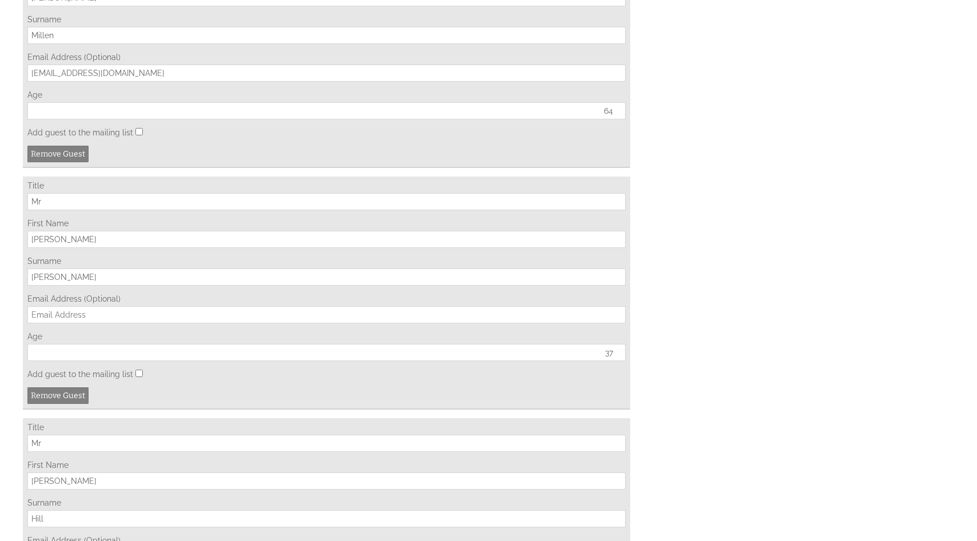
scroll to position [988, 0]
type input "[EMAIL_ADDRESS][DOMAIN_NAME]"
click at [108, 332] on div "Title Mr First Name [PERSON_NAME] Surname [PERSON_NAME] Email Address (Optional…" at bounding box center [326, 291] width 607 height 233
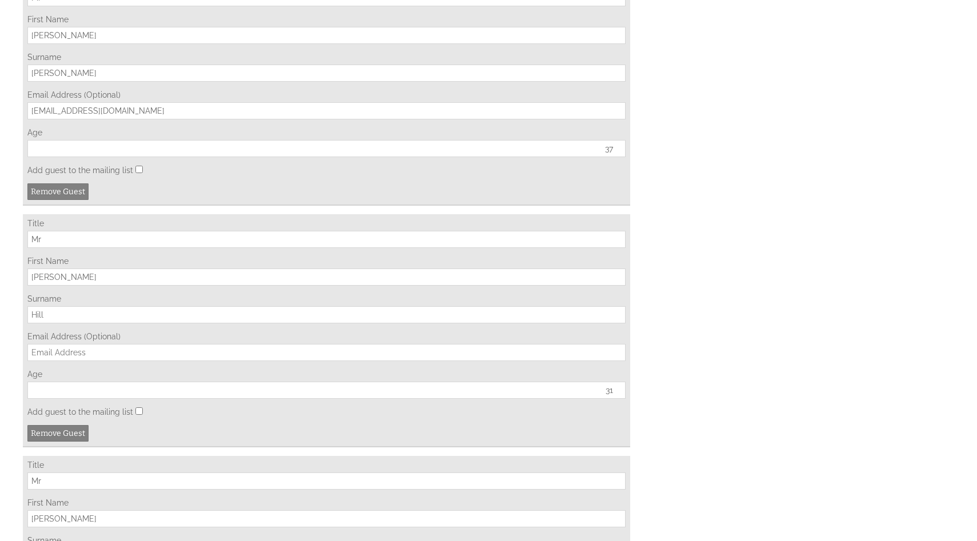
scroll to position [1221, 0]
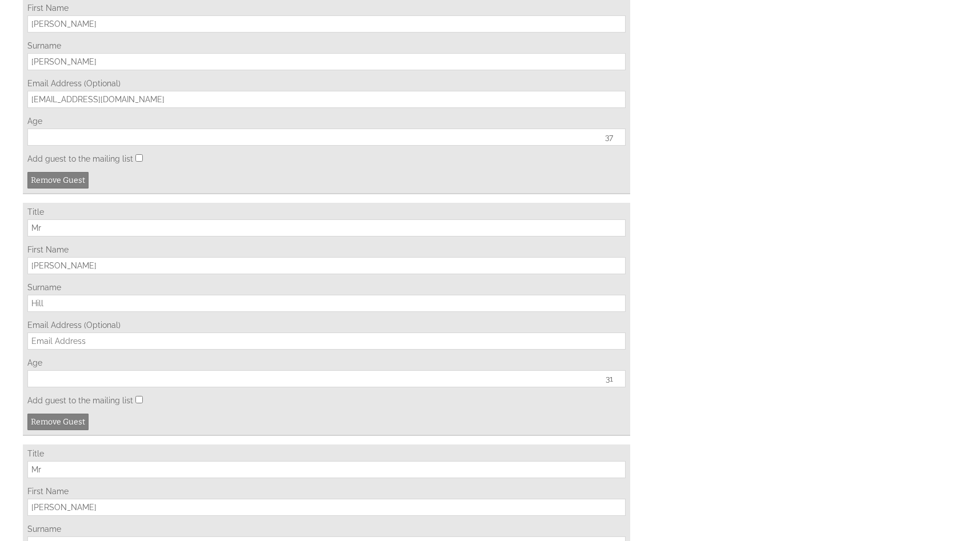
type input "[EMAIL_ADDRESS][DOMAIN_NAME]"
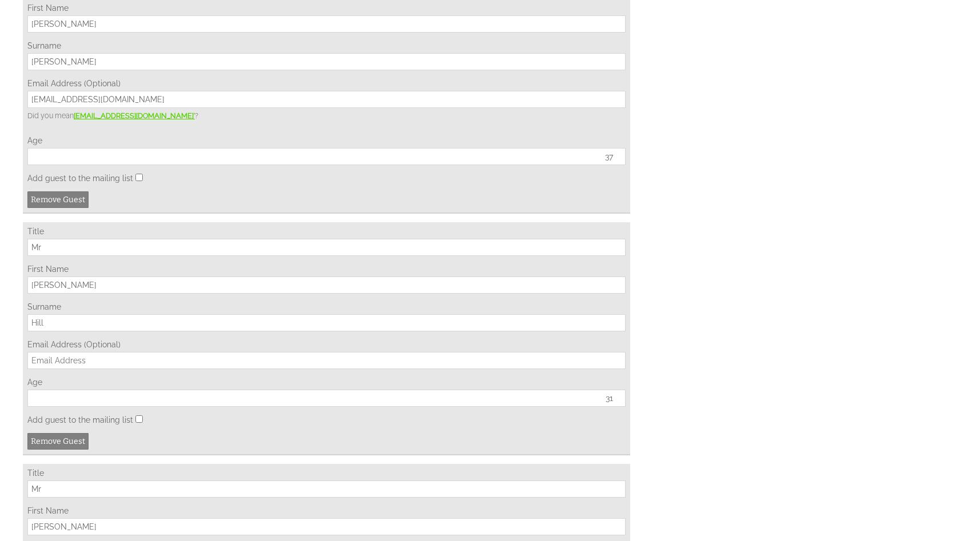
click at [77, 401] on div "Title Mr First Name [PERSON_NAME] Surname [PERSON_NAME] Email Address (Optional…" at bounding box center [326, 338] width 607 height 233
click at [74, 369] on input "Email Address (Optional)" at bounding box center [326, 360] width 598 height 17
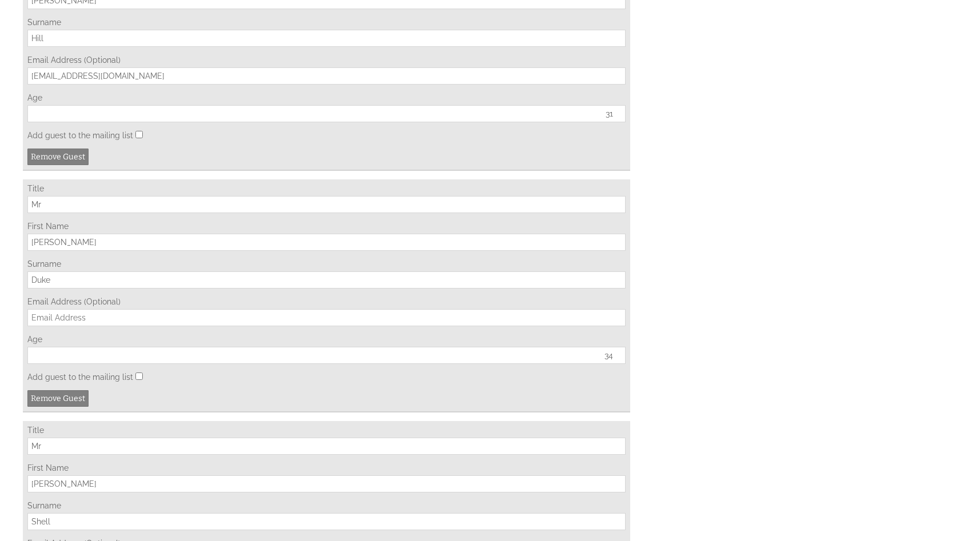
scroll to position [1506, 0]
type input "[EMAIL_ADDRESS][DOMAIN_NAME]"
click at [102, 326] on div "Email Address (Optional)" at bounding box center [326, 311] width 598 height 29
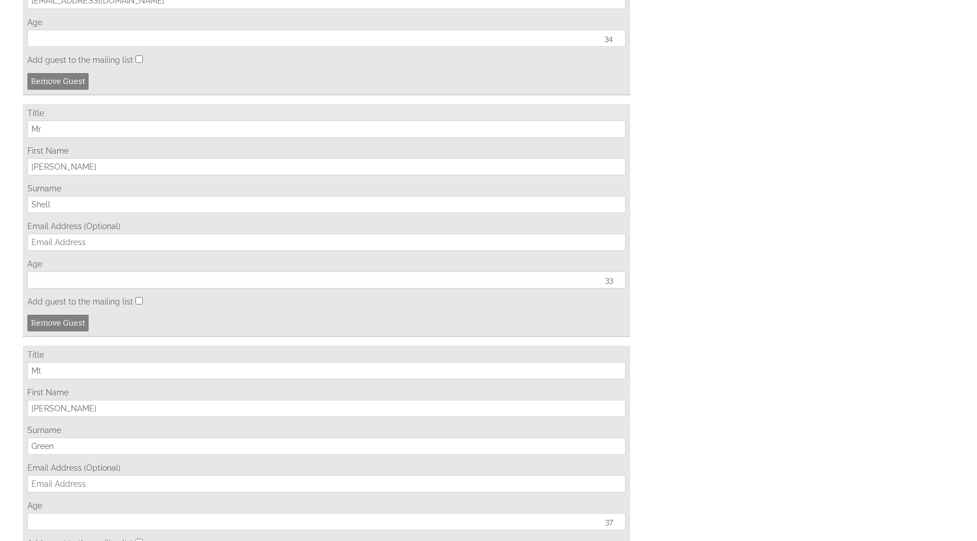
scroll to position [1850, 0]
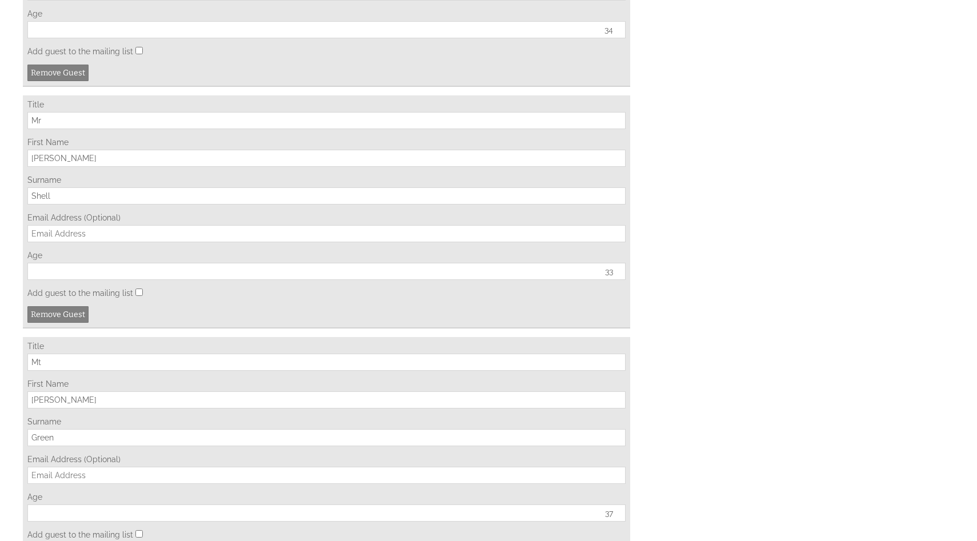
type input "[EMAIL_ADDRESS][DOMAIN_NAME]"
click at [86, 242] on div "Email Address (Optional)" at bounding box center [326, 227] width 598 height 29
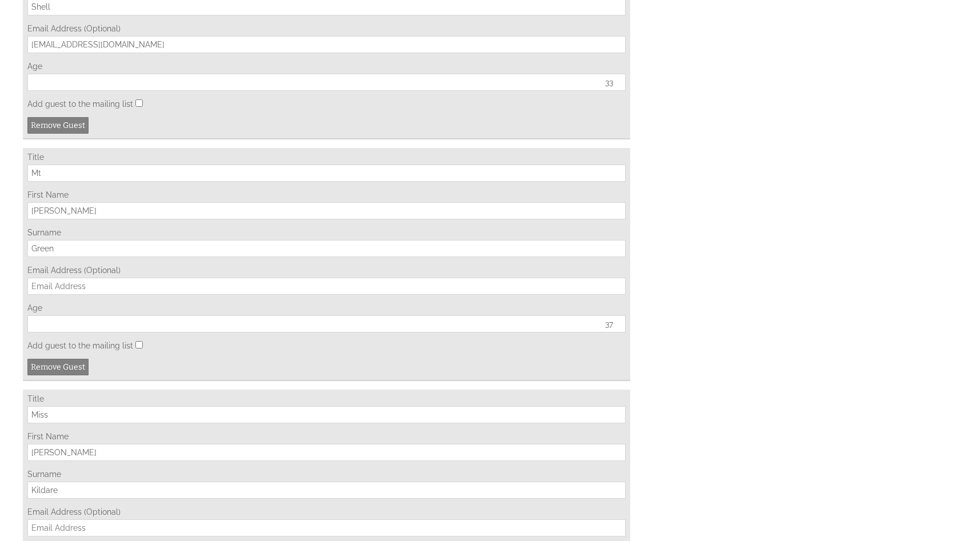
scroll to position [2061, 0]
type input "[EMAIL_ADDRESS][DOMAIN_NAME]"
click at [86, 293] on div "Email Address (Optional)" at bounding box center [326, 277] width 598 height 29
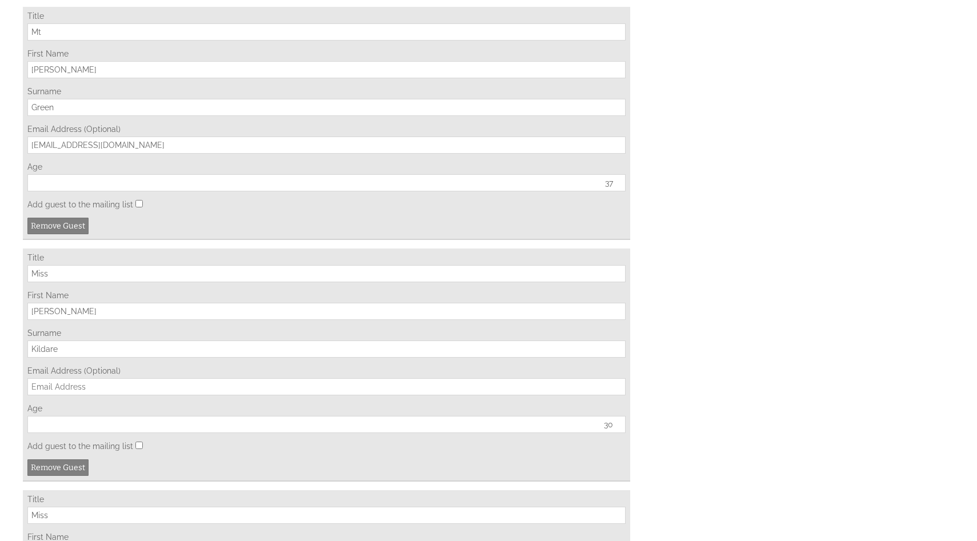
scroll to position [2356, 0]
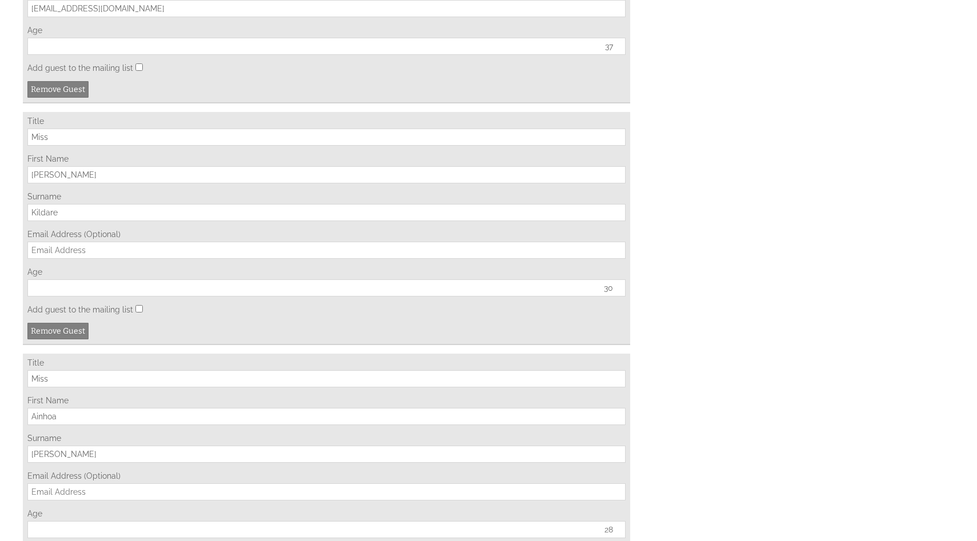
type input "[EMAIL_ADDRESS][DOMAIN_NAME]"
click at [97, 259] on div "Email Address (Optional)" at bounding box center [326, 244] width 598 height 29
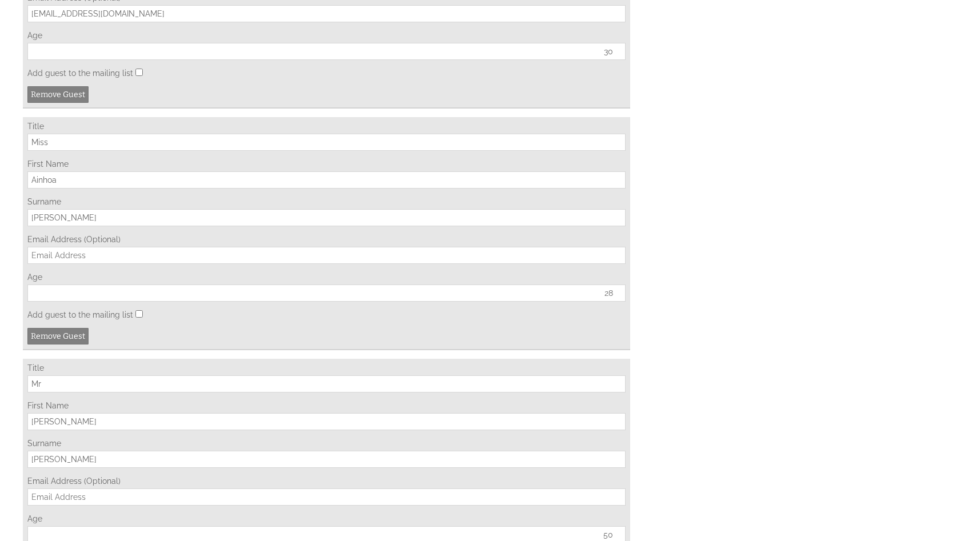
scroll to position [2619, 0]
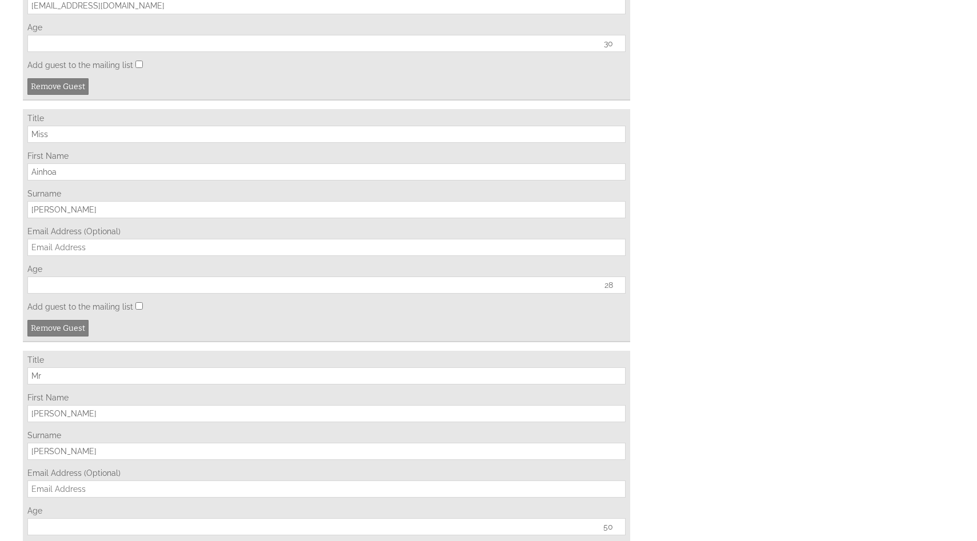
type input "[EMAIL_ADDRESS][DOMAIN_NAME]"
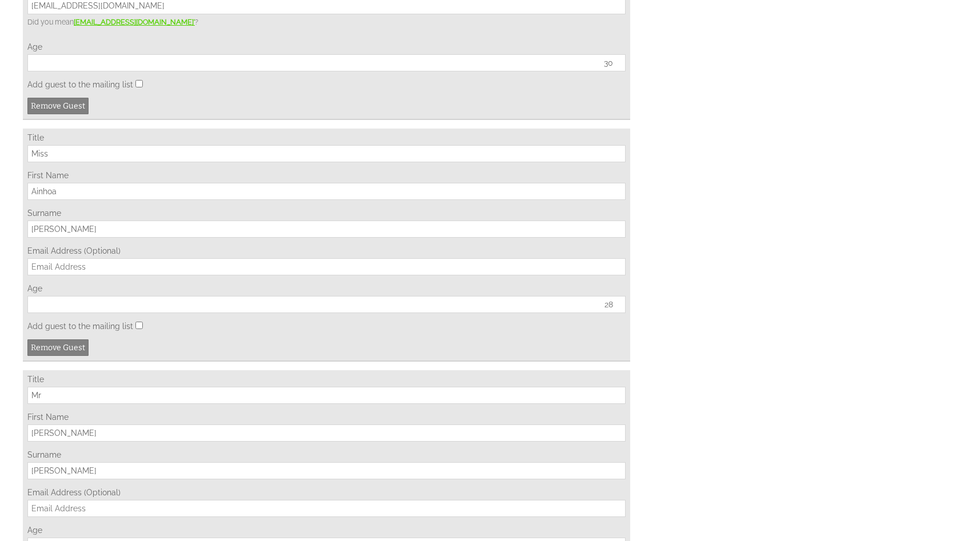
click at [66, 283] on div "Title Miss First Name [GEOGRAPHIC_DATA] Surname [PERSON_NAME] Email Address (Op…" at bounding box center [326, 245] width 607 height 233
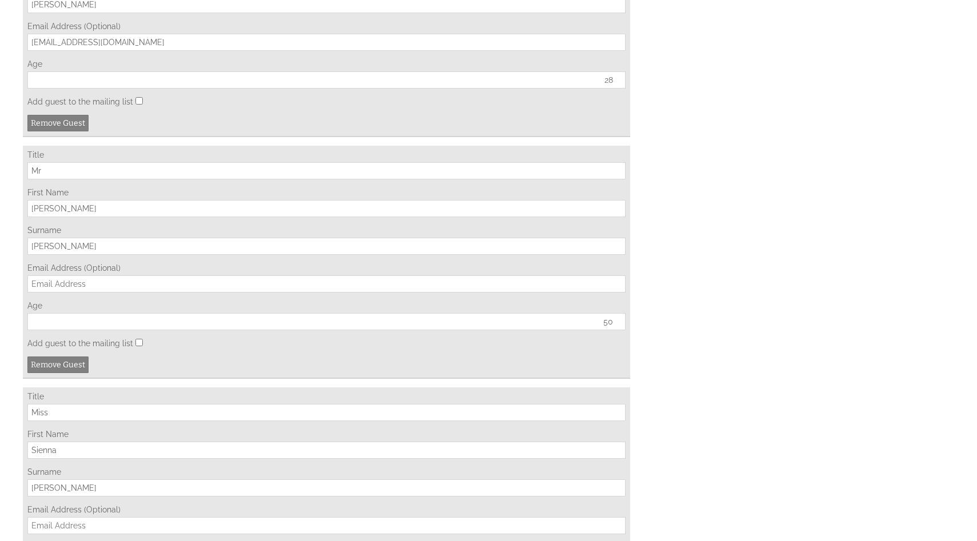
scroll to position [2846, 0]
type input "[EMAIL_ADDRESS][DOMAIN_NAME]"
click at [52, 320] on div "Title Mr First Name [PERSON_NAME] Surname [PERSON_NAME] Email Address (Optional…" at bounding box center [326, 259] width 607 height 233
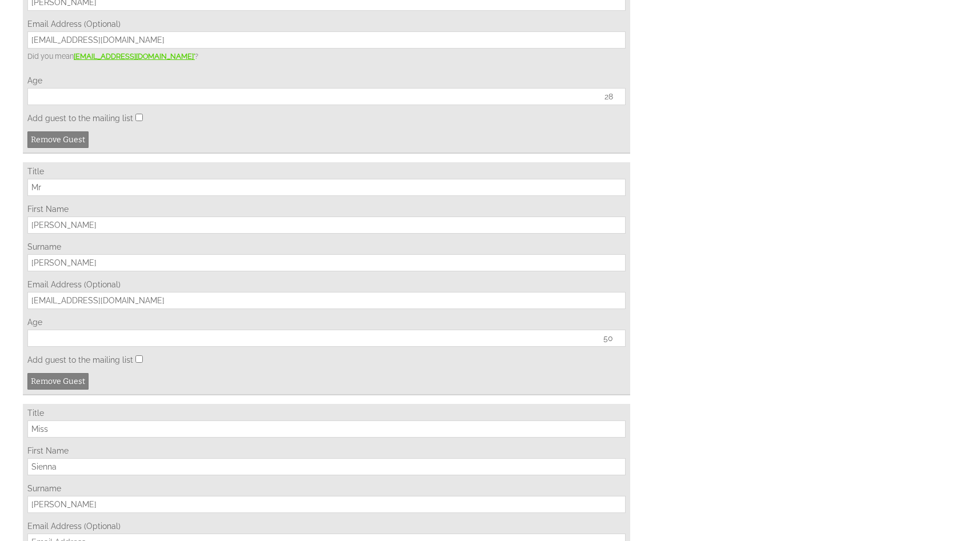
type input "[EMAIL_ADDRESS][DOMAIN_NAME]"
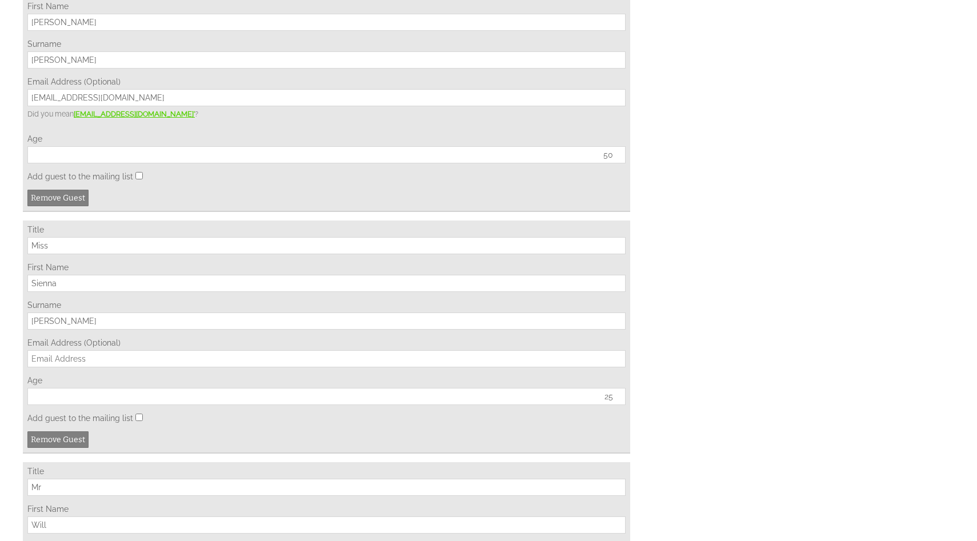
scroll to position [3052, 0]
click at [75, 364] on input "Email Address (Optional)" at bounding box center [326, 355] width 598 height 17
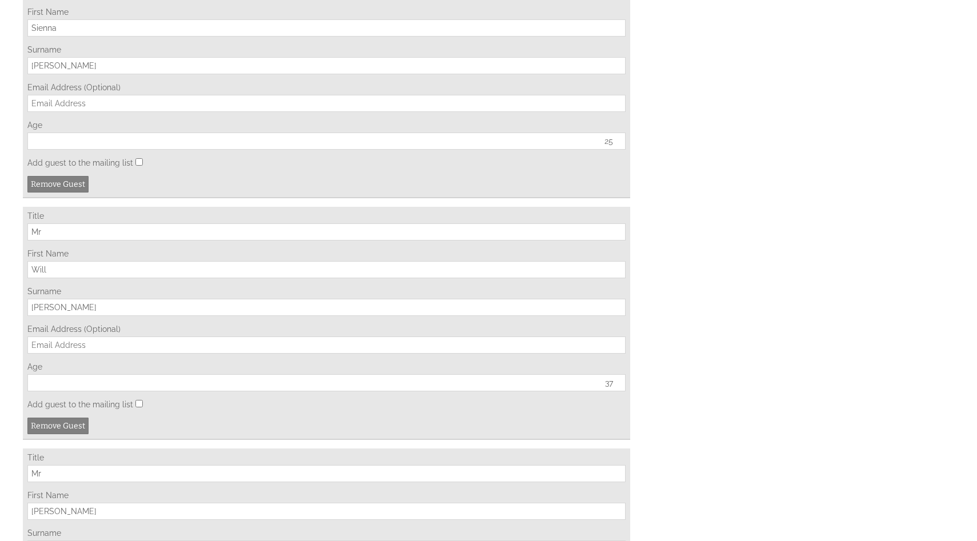
scroll to position [3305, 0]
click at [74, 353] on input "Email Address (Optional)" at bounding box center [326, 344] width 598 height 17
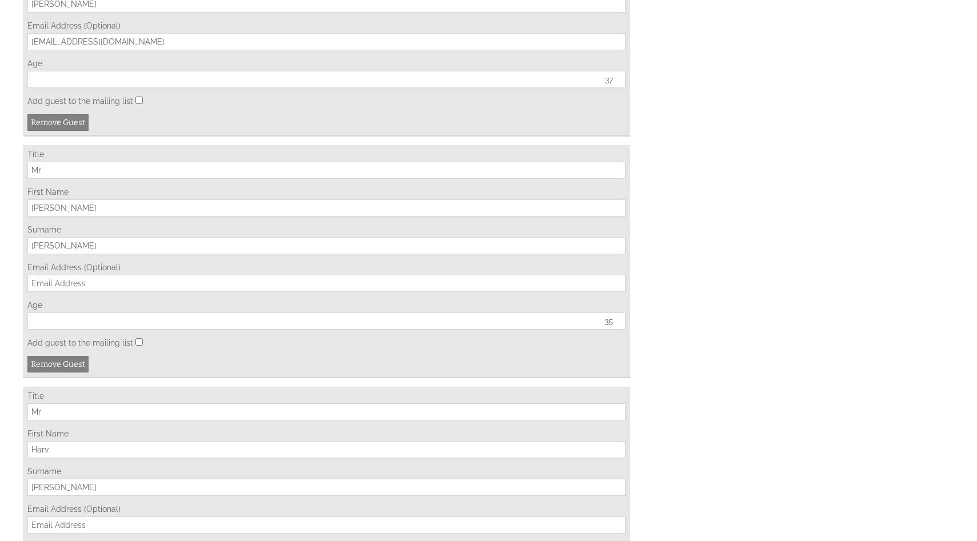
scroll to position [3629, 0]
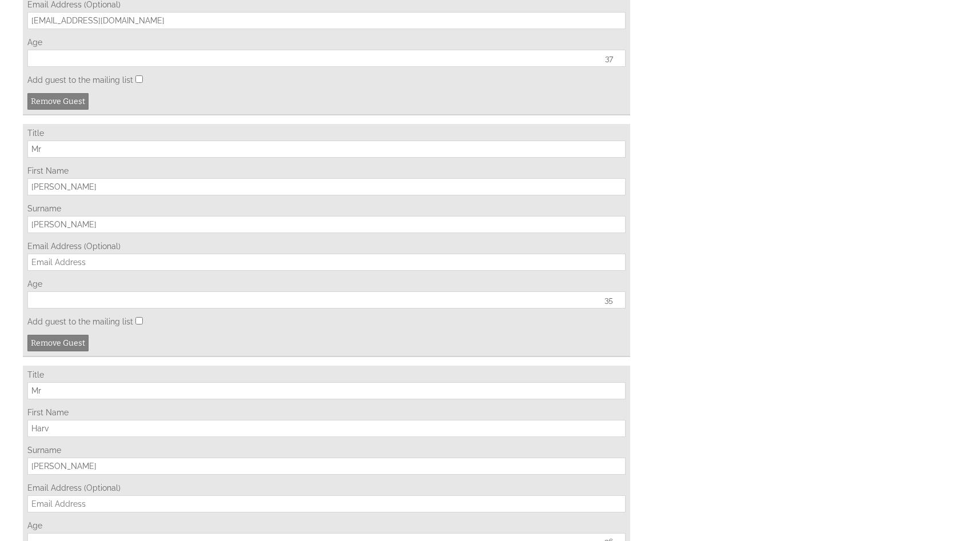
type input "[EMAIL_ADDRESS][DOMAIN_NAME]"
click at [89, 271] on div "Email Address (Optional)" at bounding box center [326, 256] width 598 height 29
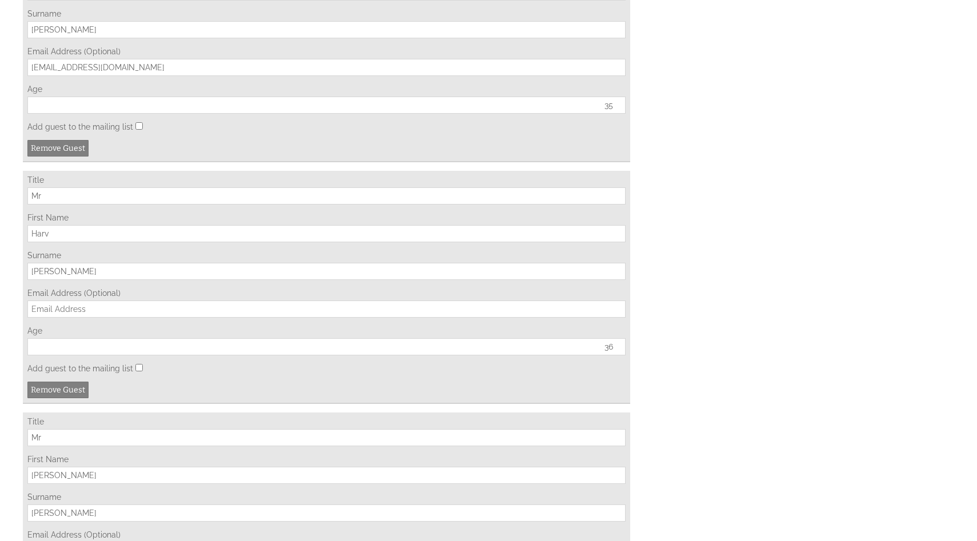
scroll to position [3849, 0]
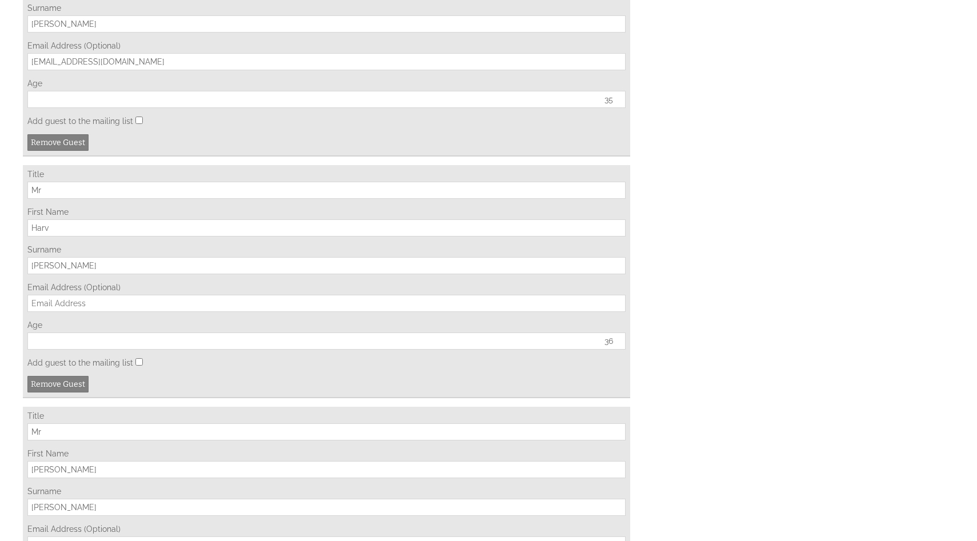
type input "[EMAIL_ADDRESS][DOMAIN_NAME]"
click at [70, 352] on div "Title Mr First Name Harv Surname [PERSON_NAME] Email Address (Optional) Age [DE…" at bounding box center [326, 281] width 607 height 233
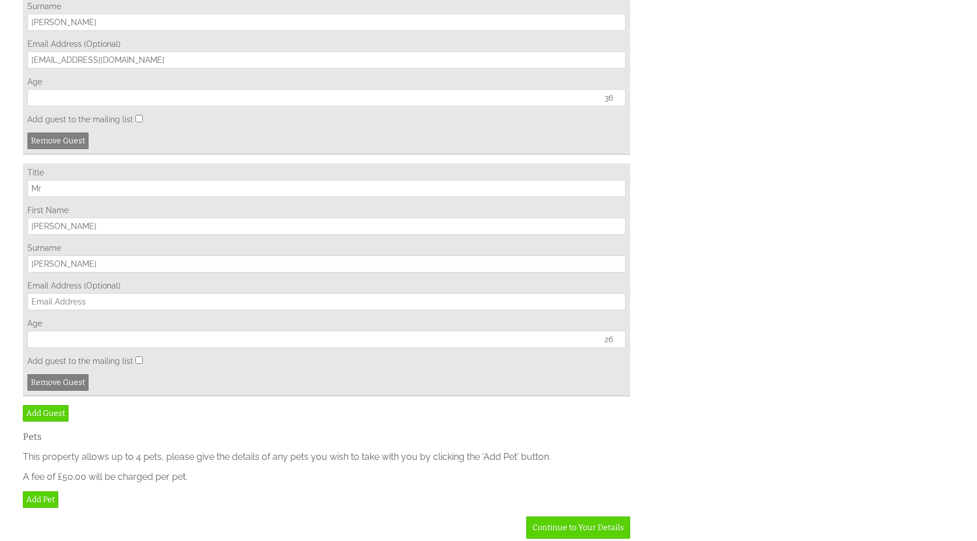
scroll to position [4112, 0]
type input "[EMAIL_ADDRESS][DOMAIN_NAME]"
click at [119, 310] on div "Email Address (Optional)" at bounding box center [326, 295] width 598 height 29
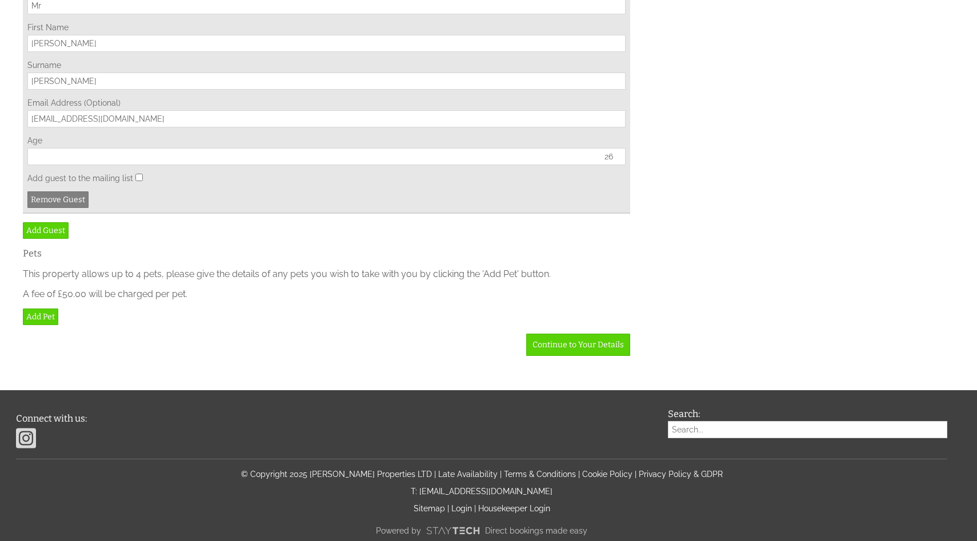
scroll to position [4394, 0]
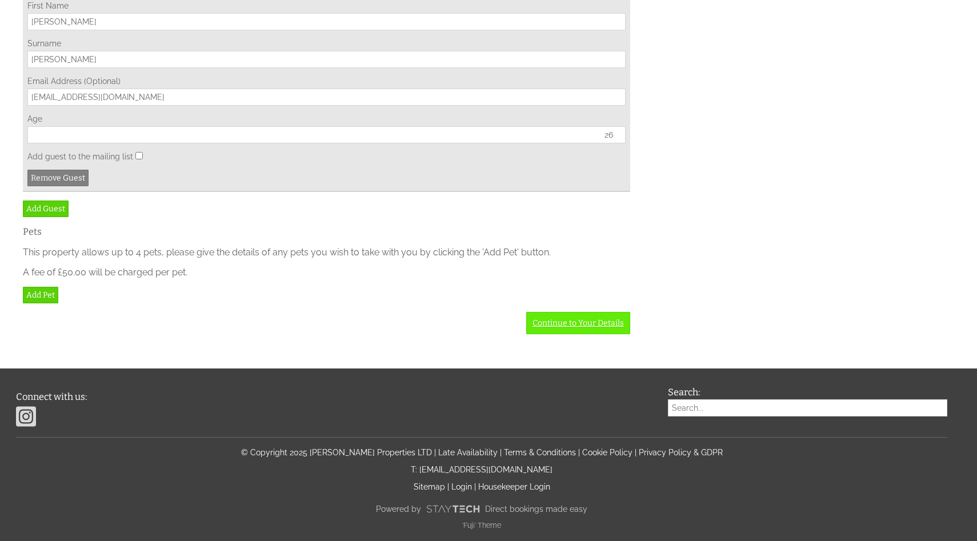
type input "[EMAIL_ADDRESS][DOMAIN_NAME]"
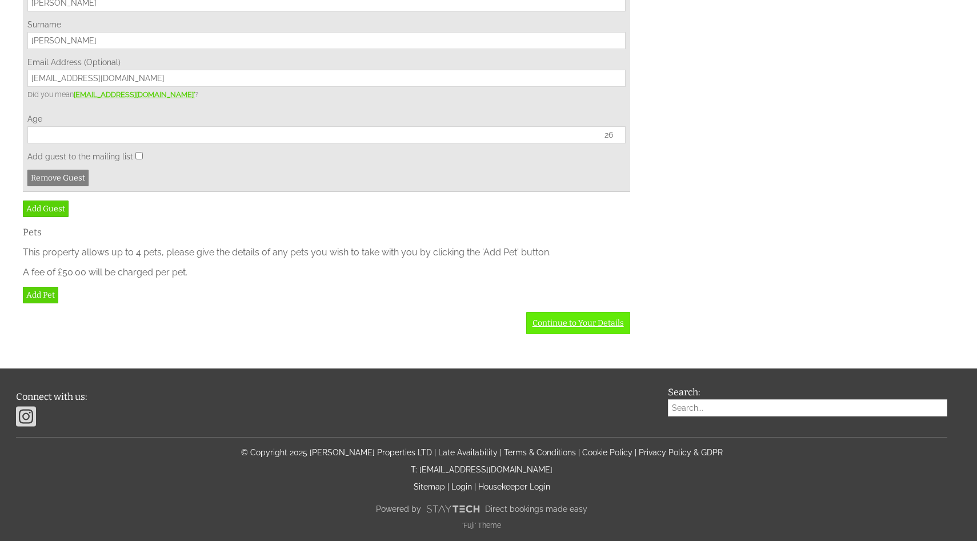
click at [594, 334] on link "Continue to Your Details" at bounding box center [578, 323] width 104 height 22
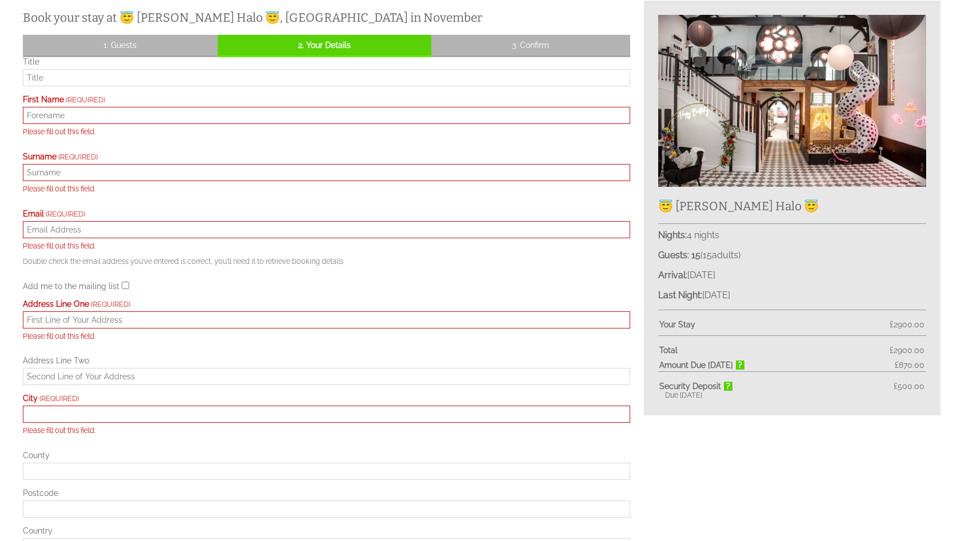
click at [116, 117] on input "First Name" at bounding box center [326, 115] width 607 height 17
type input "[STREET_ADDRESS]"
type input "Swindon"
type input "[GEOGRAPHIC_DATA]"
type input "SN3 4DY"
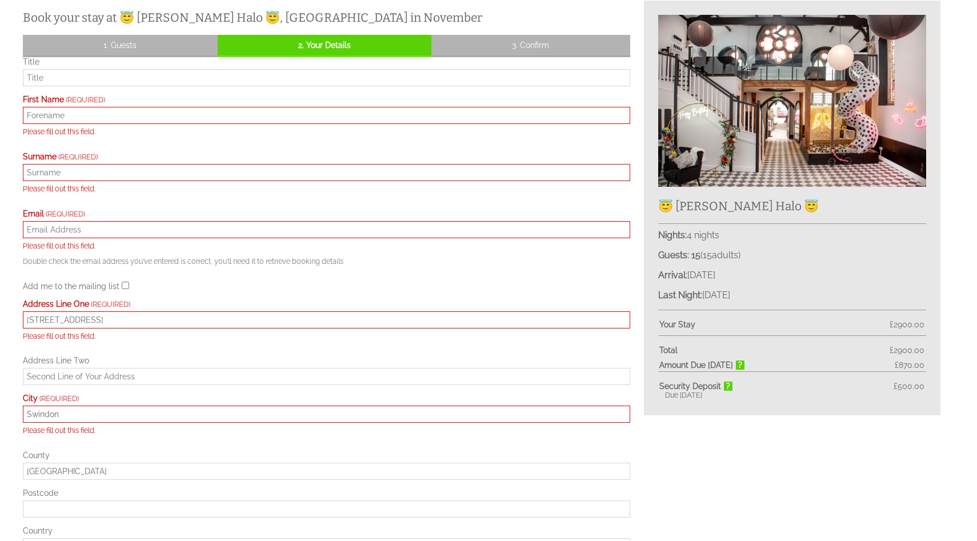
type input "07872541718"
click at [91, 119] on input "First Name" at bounding box center [326, 115] width 607 height 17
type input "[PERSON_NAME]"
type input "[EMAIL_ADDRESS][DOMAIN_NAME]"
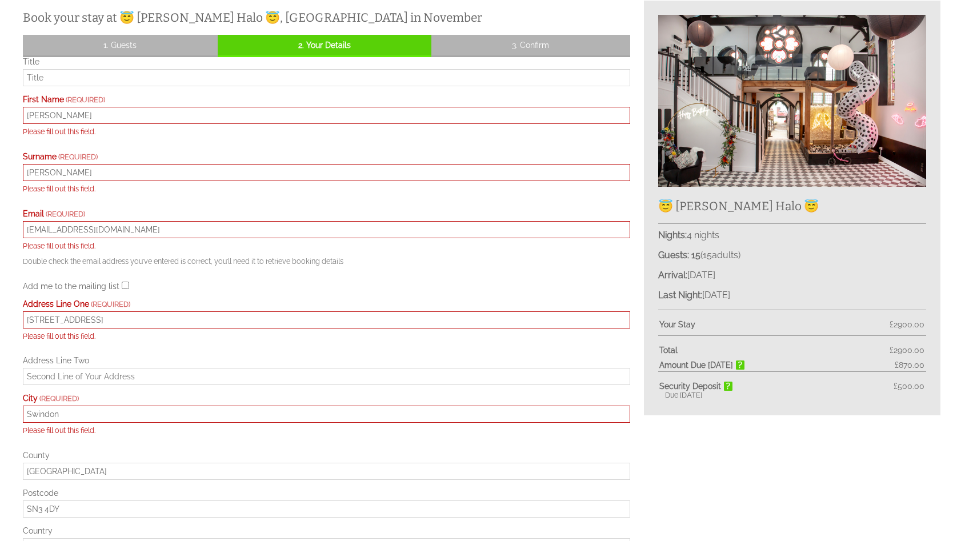
click at [143, 348] on div "Address Line [GEOGRAPHIC_DATA] Please fill out this field." at bounding box center [326, 323] width 607 height 49
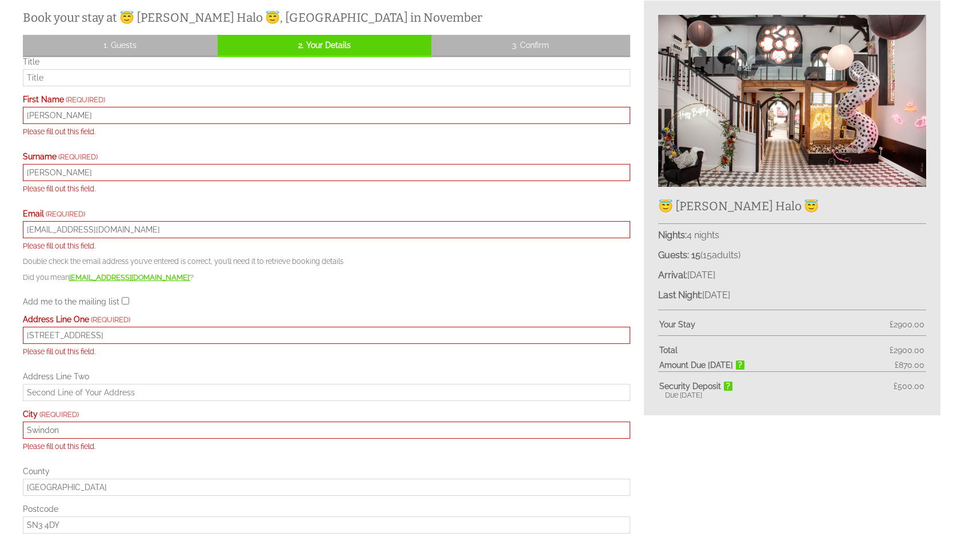
click at [110, 78] on input "Title" at bounding box center [326, 77] width 607 height 17
type input "Mr"
click at [302, 293] on div "Title Mr First Name [PERSON_NAME] Please fill out this field. Surname [PERSON_N…" at bounding box center [326, 422] width 607 height 731
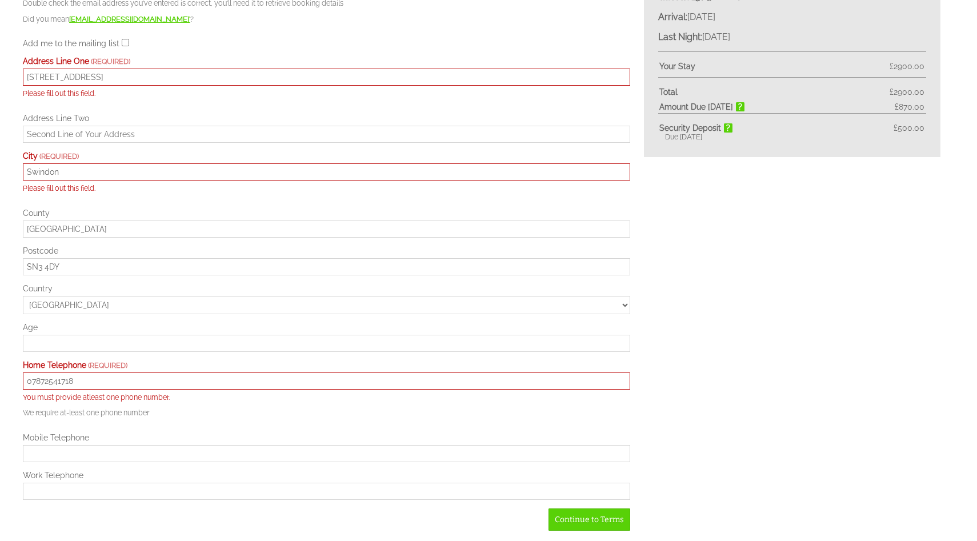
scroll to position [741, 0]
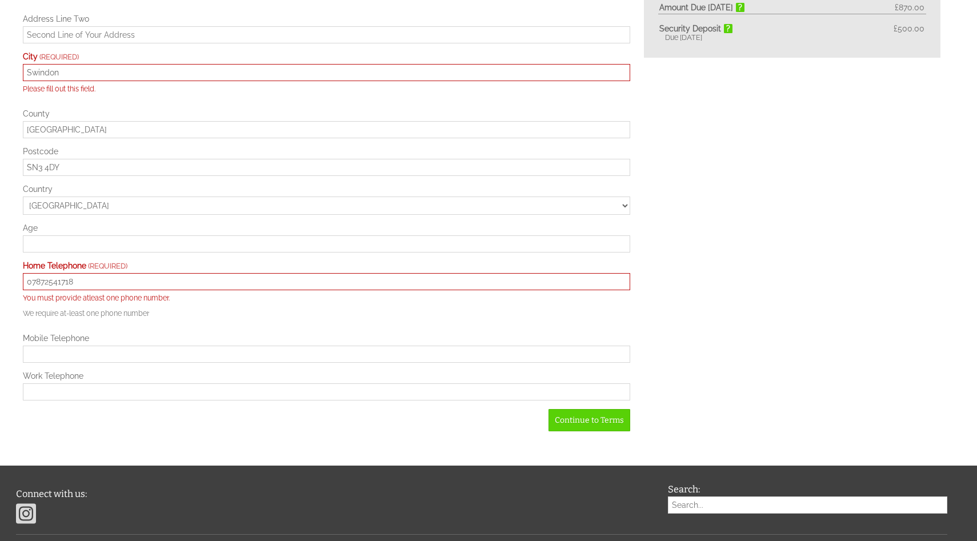
click at [199, 251] on input "Age" at bounding box center [326, 243] width 607 height 17
type input "47"
click at [89, 354] on input "Mobile Telephone" at bounding box center [326, 354] width 607 height 17
type input "07872541718"
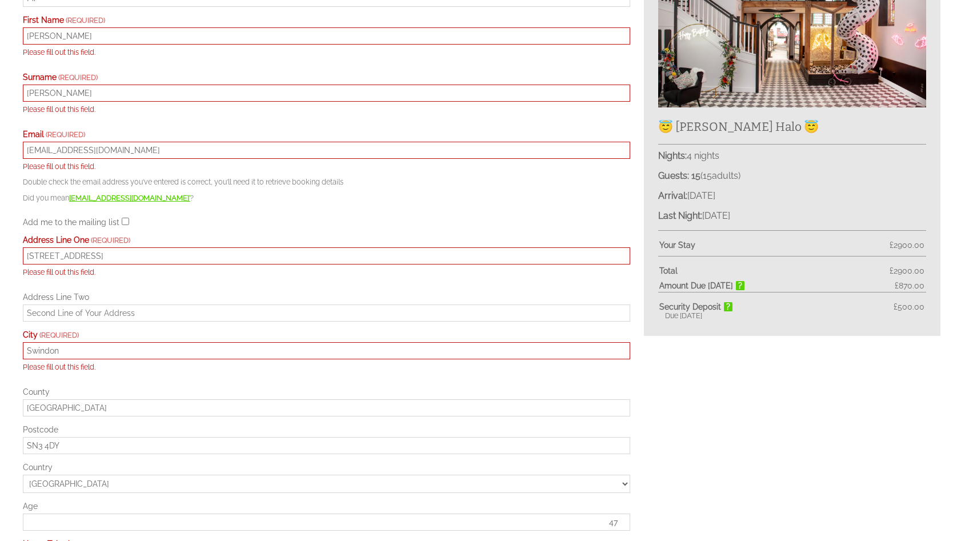
scroll to position [462, 0]
click at [119, 262] on input "[STREET_ADDRESS]" at bounding box center [326, 257] width 607 height 17
type input "[STREET_ADDRESS]"
click at [294, 302] on label "Address Line Two" at bounding box center [326, 298] width 607 height 9
click at [294, 306] on input "Address Line Two" at bounding box center [326, 314] width 607 height 17
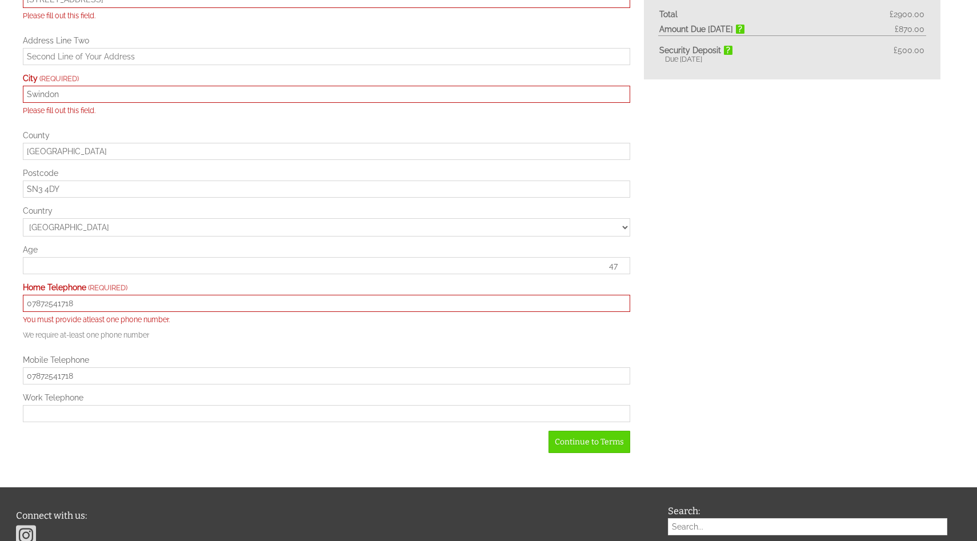
scroll to position [735, 0]
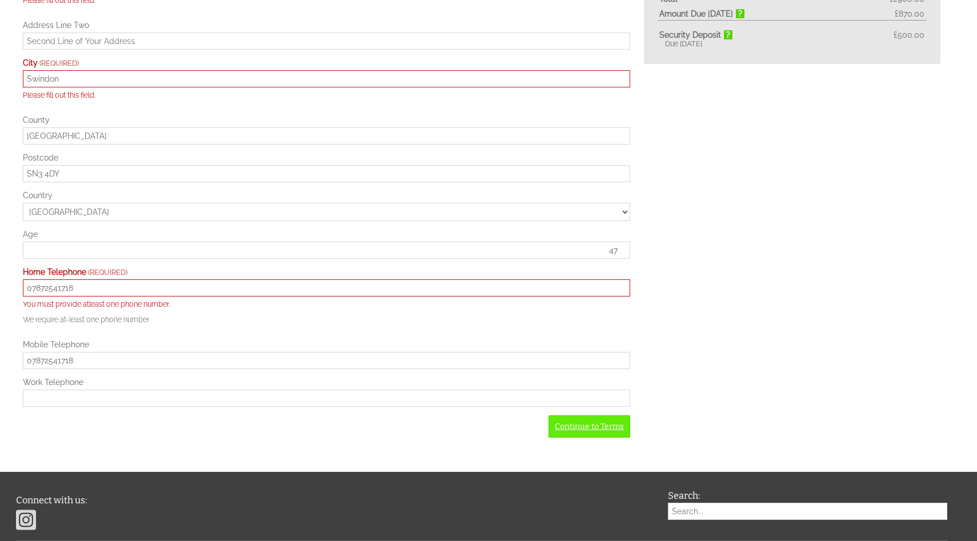
click at [610, 438] on link "Continue to Terms" at bounding box center [590, 426] width 82 height 22
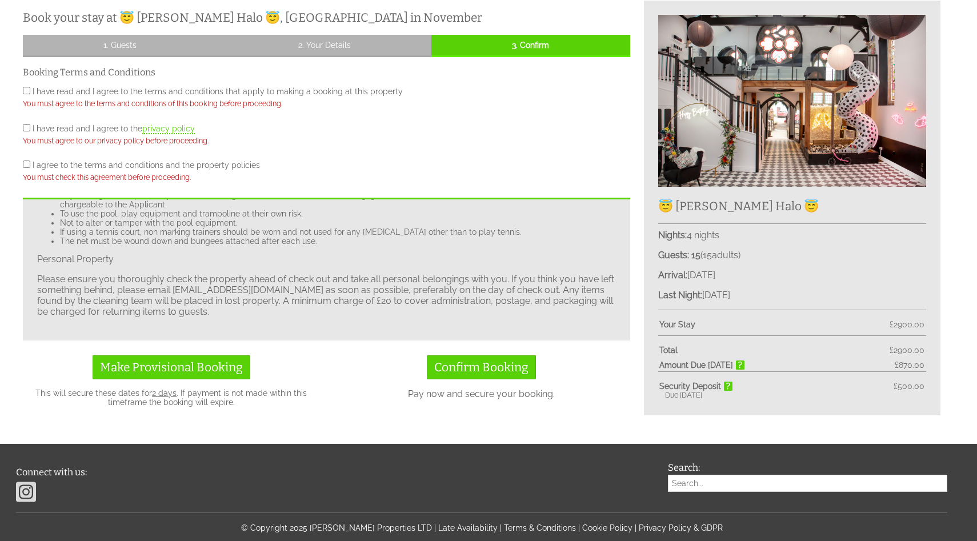
scroll to position [1519, 0]
click at [27, 165] on input "I agree to the terms and conditions and the property policies" at bounding box center [26, 164] width 7 height 7
checkbox input "true"
click at [27, 127] on input "I have read and I agree to the privacy policy" at bounding box center [26, 127] width 7 height 7
checkbox input "true"
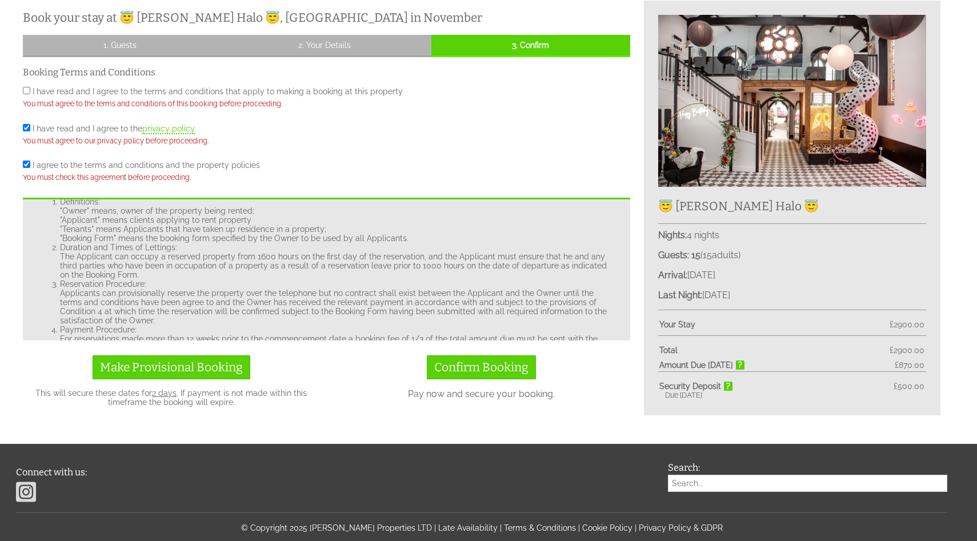
scroll to position [70, 0]
click at [25, 89] on input "I have read and I agree to the terms and conditions that apply to making a book…" at bounding box center [26, 90] width 7 height 7
checkbox input "true"
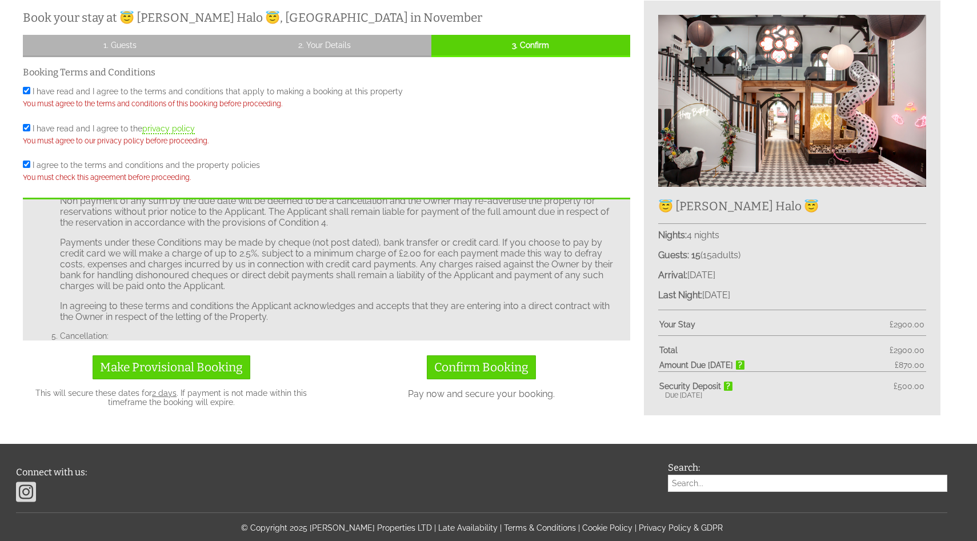
scroll to position [275, 0]
click at [515, 366] on span "Confirm Booking" at bounding box center [481, 367] width 94 height 15
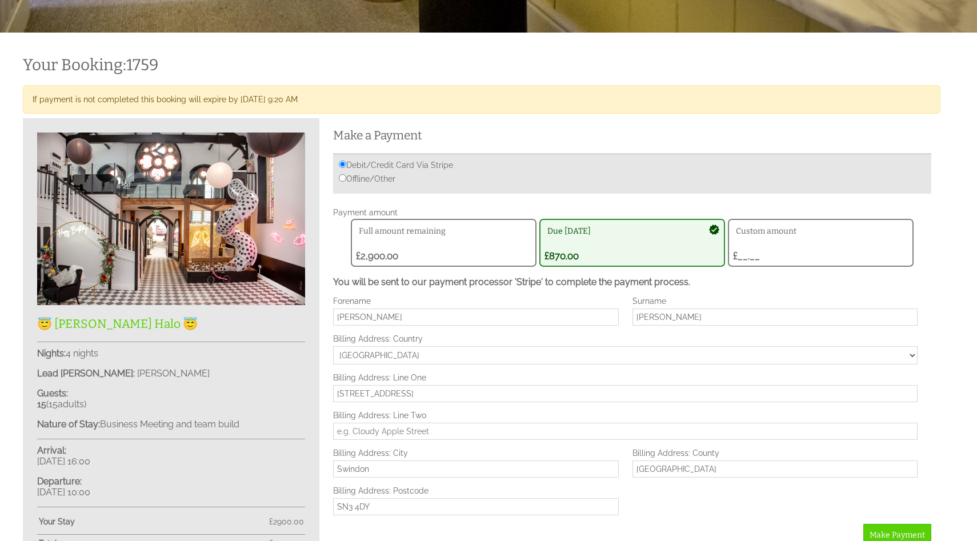
scroll to position [339, 0]
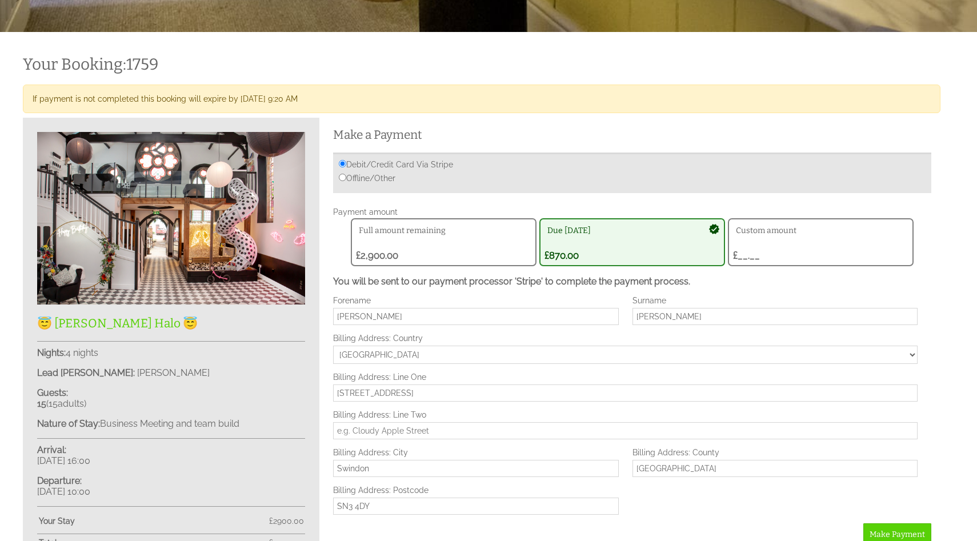
click at [341, 174] on input "Offline/Other" at bounding box center [342, 177] width 7 height 7
radio input "true"
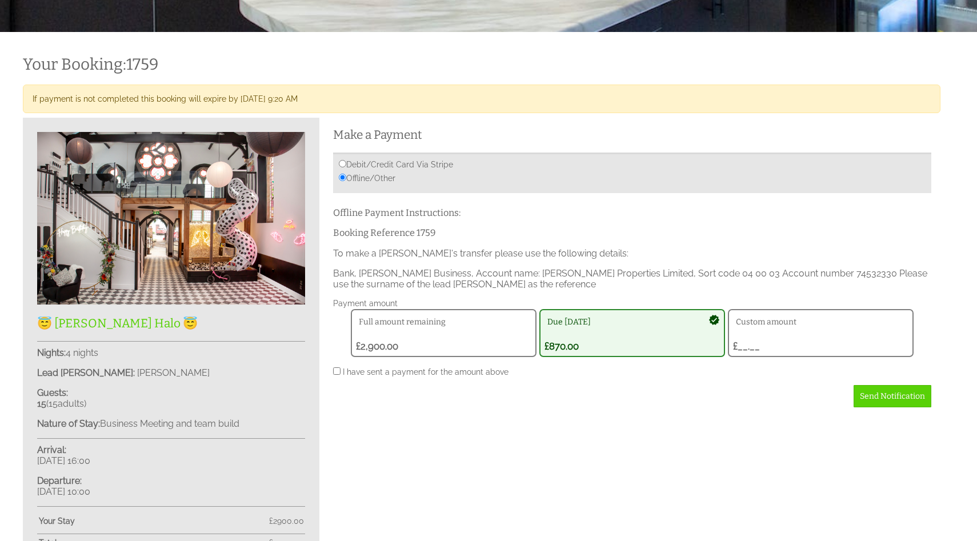
click at [341, 161] on input "Debit/Credit Card Via Stripe" at bounding box center [342, 163] width 7 height 7
radio input "true"
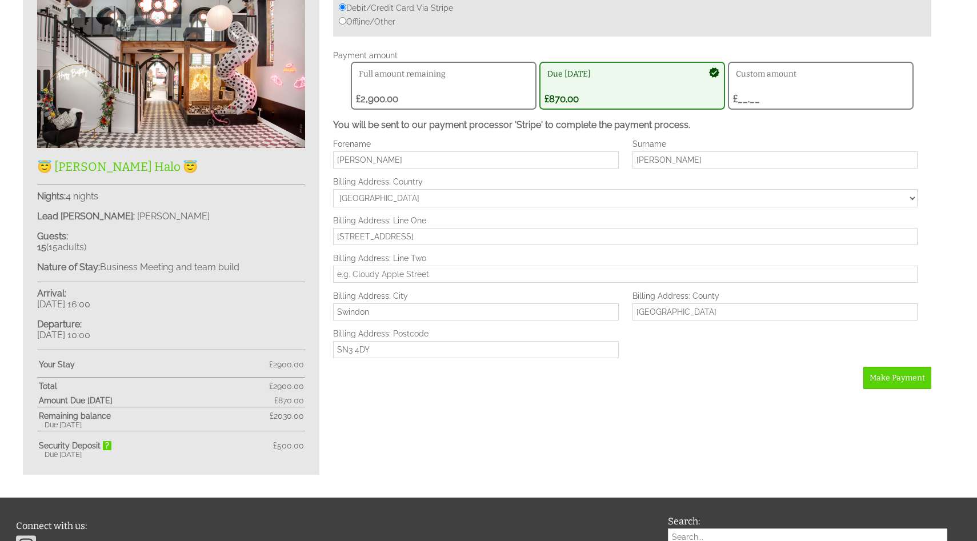
scroll to position [501, 0]
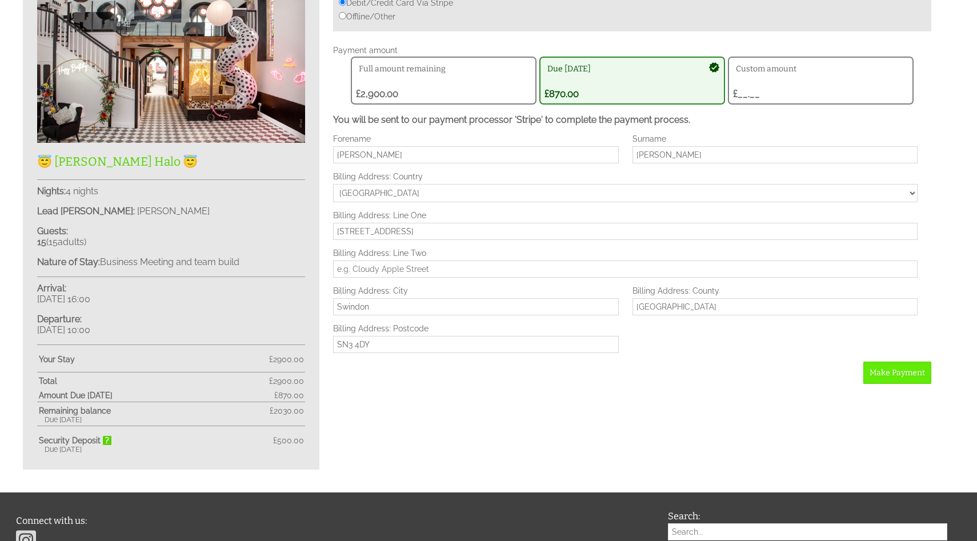
click at [914, 377] on span "Make Payment" at bounding box center [897, 373] width 55 height 10
